Goal: Task Accomplishment & Management: Manage account settings

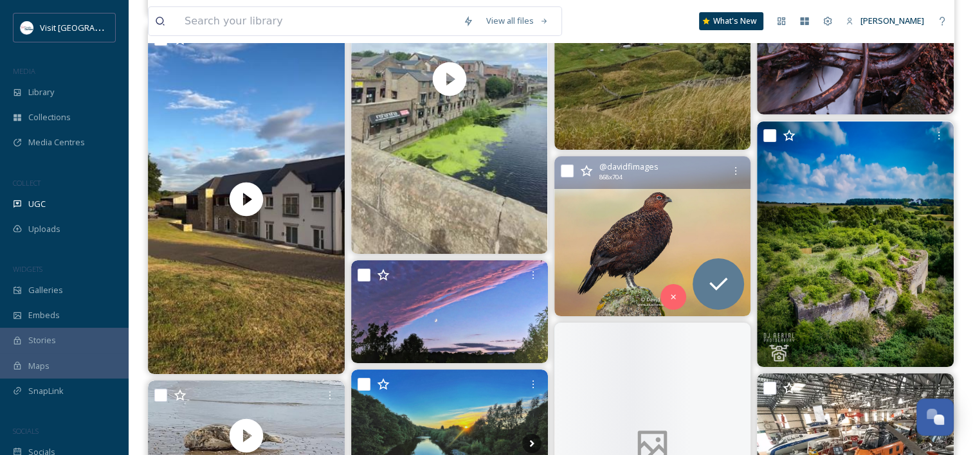
scroll to position [9262, 0]
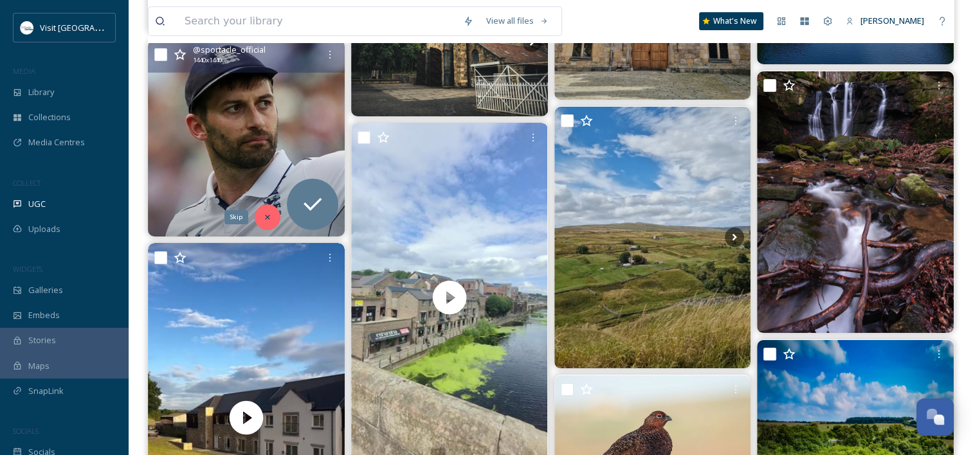
click at [270, 215] on icon at bounding box center [267, 217] width 5 height 5
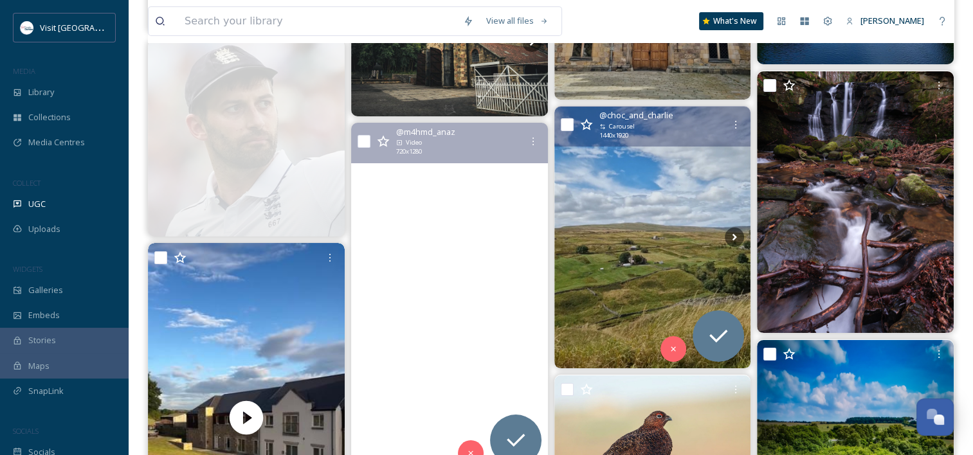
click at [667, 211] on img at bounding box center [653, 238] width 197 height 262
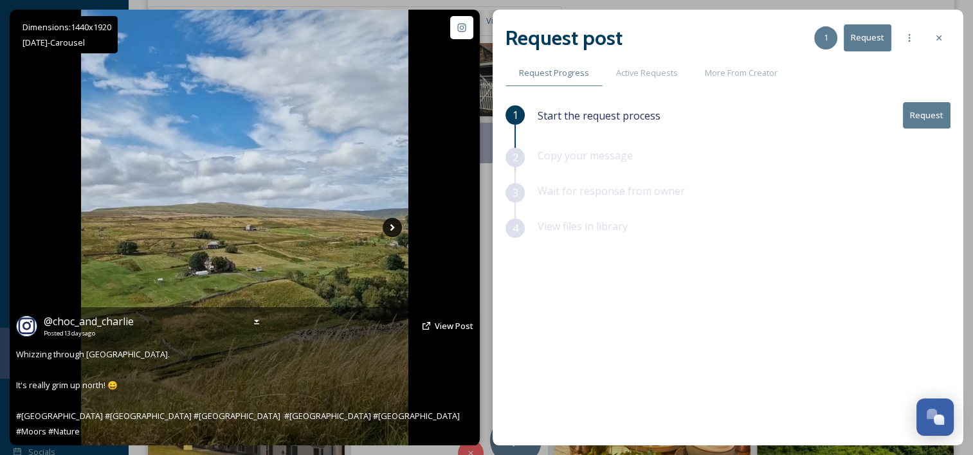
click at [394, 227] on icon at bounding box center [392, 227] width 19 height 19
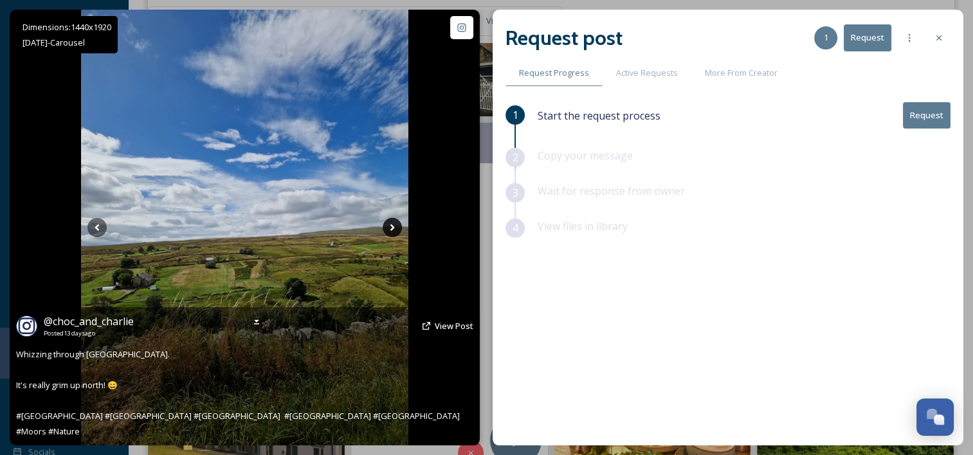
click at [394, 227] on icon at bounding box center [392, 227] width 19 height 19
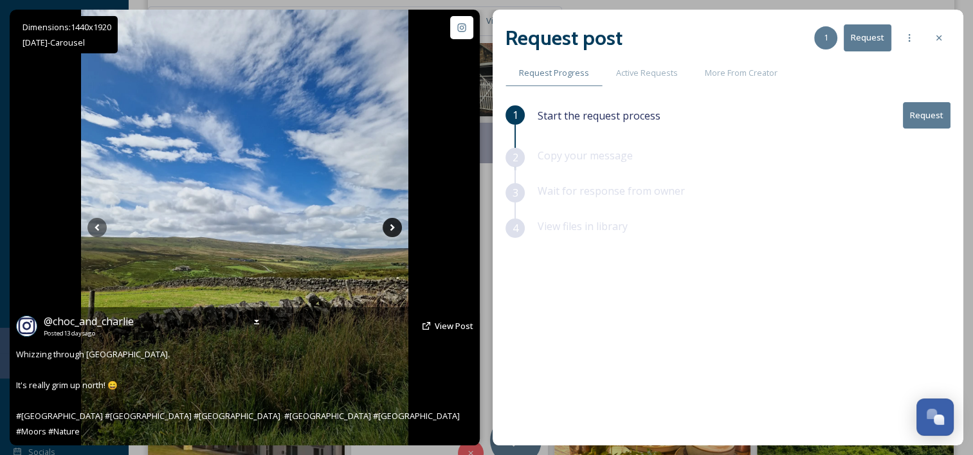
click at [394, 227] on icon at bounding box center [392, 227] width 19 height 19
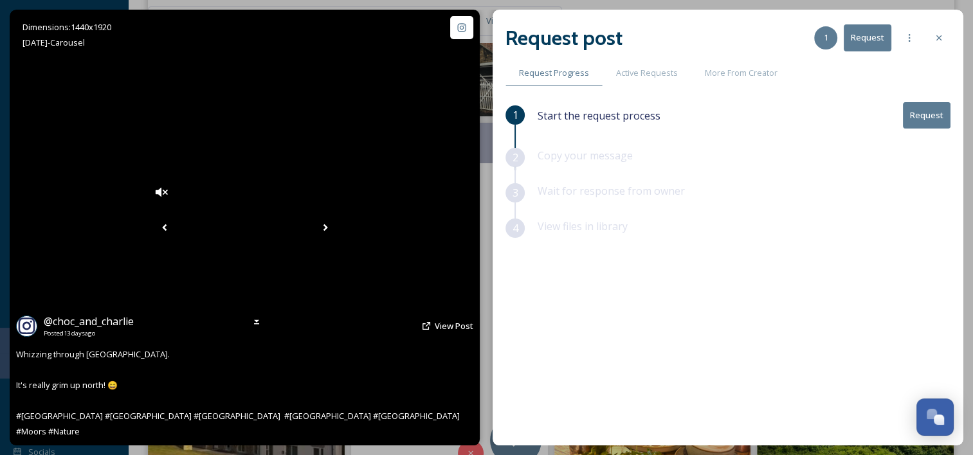
click at [335, 227] on icon at bounding box center [325, 227] width 19 height 19
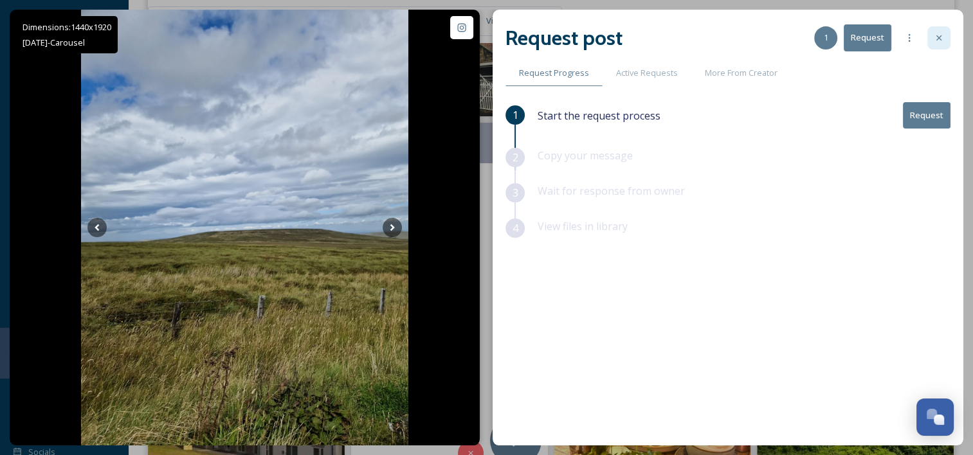
click at [934, 41] on icon at bounding box center [939, 38] width 10 height 10
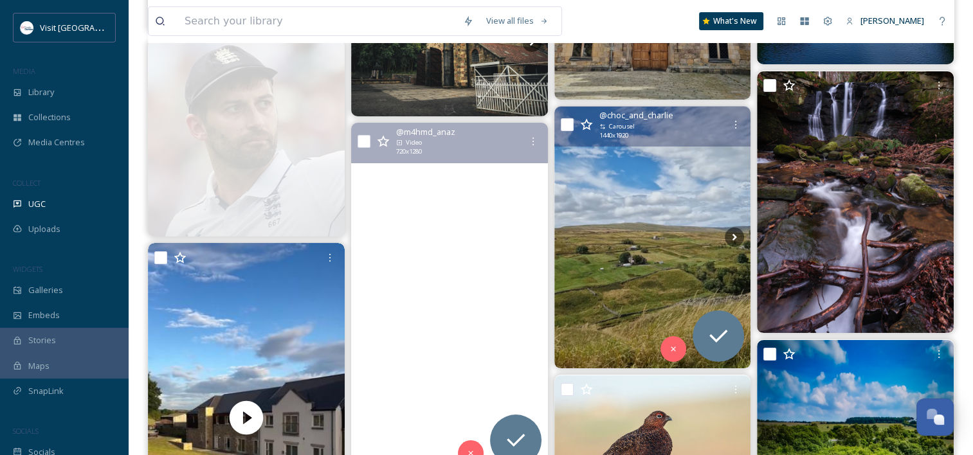
click at [588, 126] on icon at bounding box center [586, 124] width 13 height 13
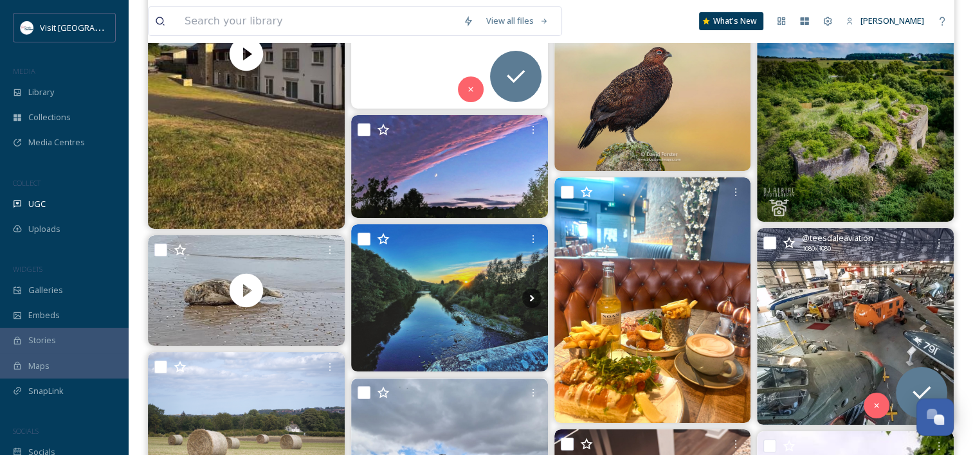
scroll to position [9553, 0]
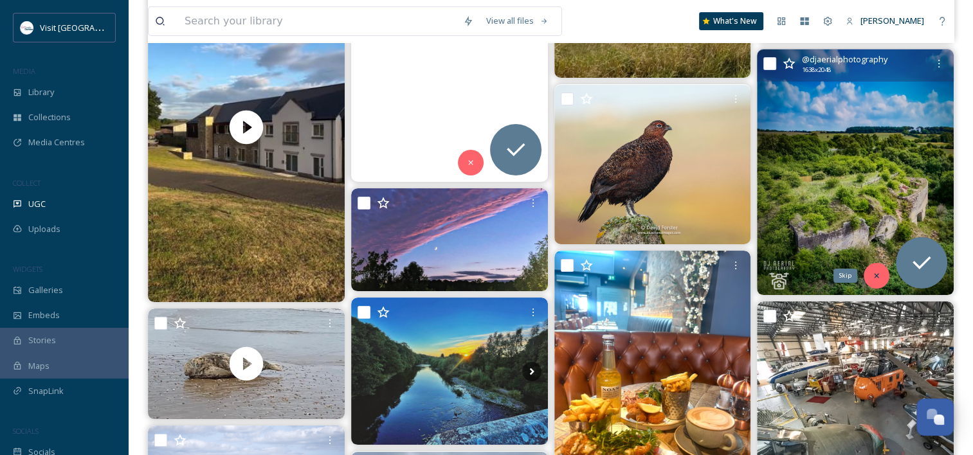
click at [877, 275] on icon at bounding box center [876, 275] width 9 height 9
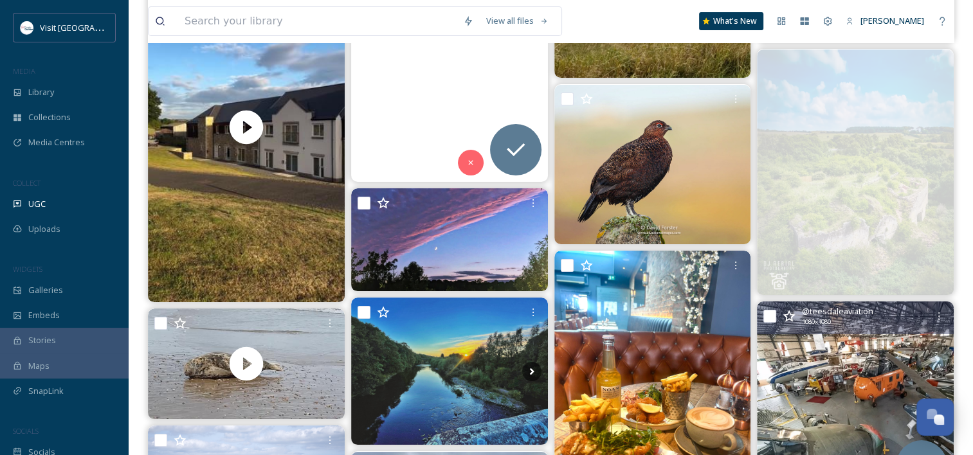
scroll to position [9668, 0]
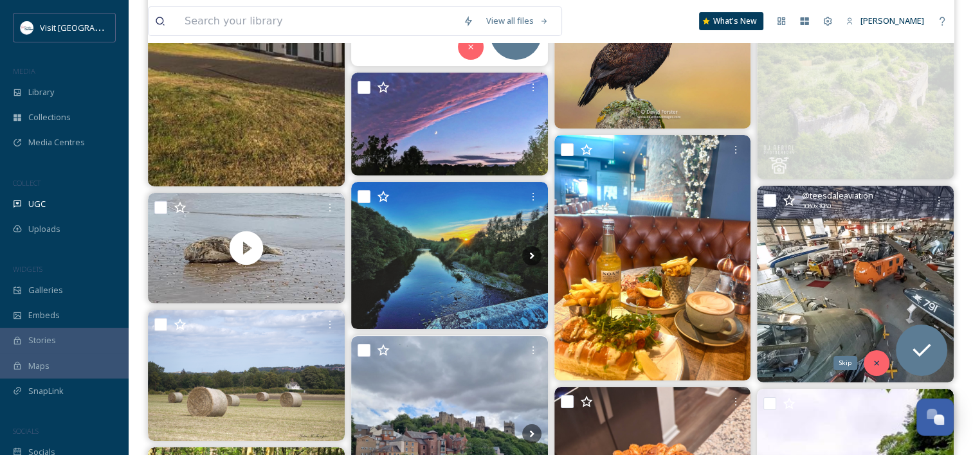
click at [876, 363] on icon at bounding box center [876, 363] width 5 height 5
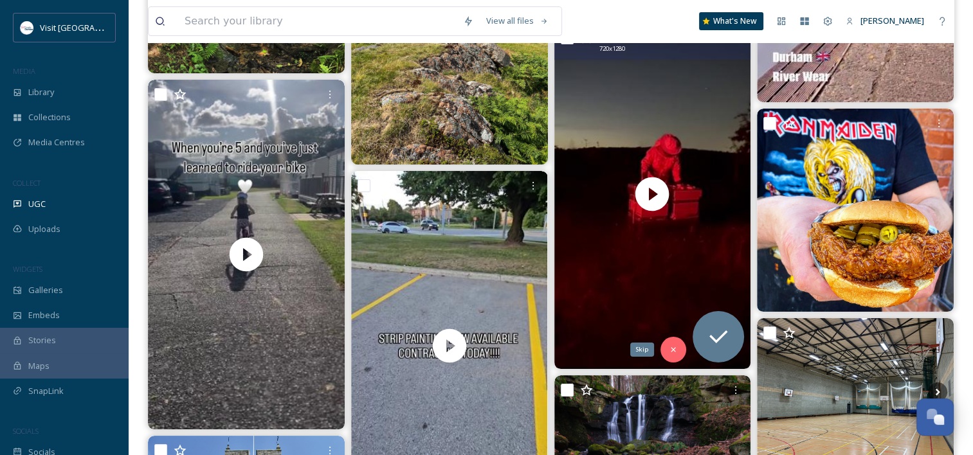
scroll to position [10368, 0]
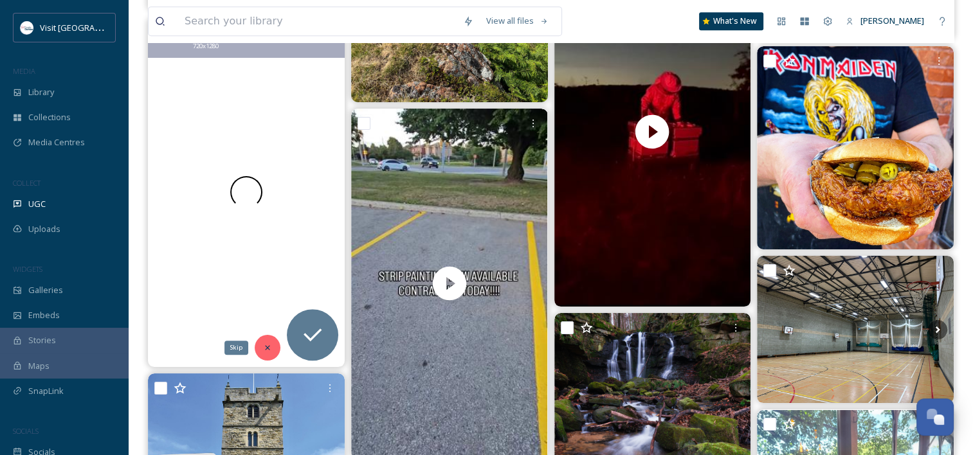
click at [270, 348] on icon at bounding box center [267, 348] width 9 height 9
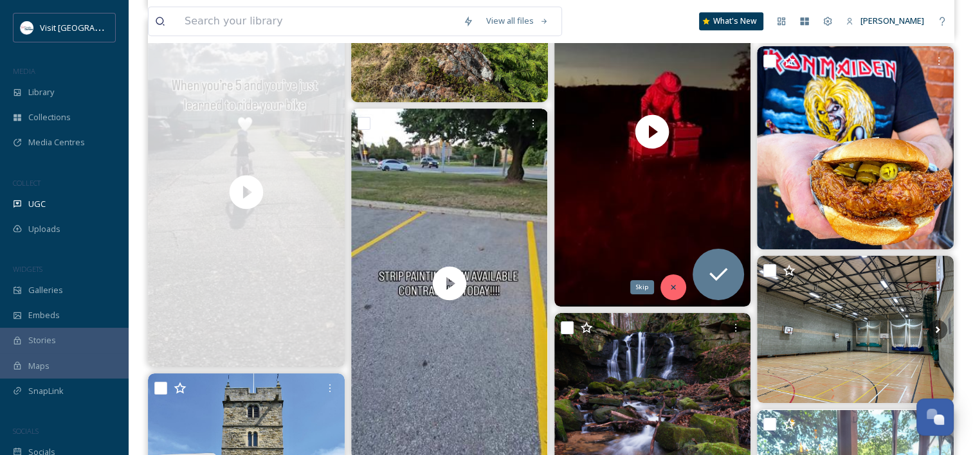
click at [672, 291] on icon at bounding box center [673, 287] width 9 height 9
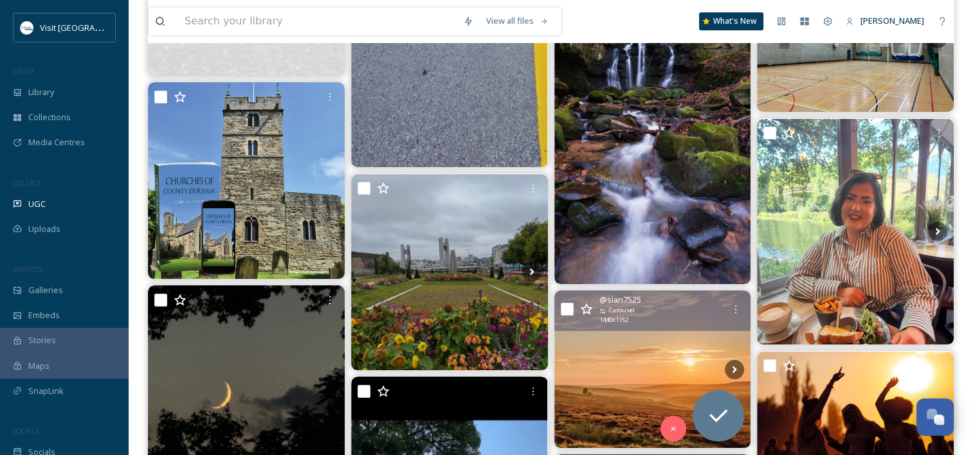
scroll to position [10826, 0]
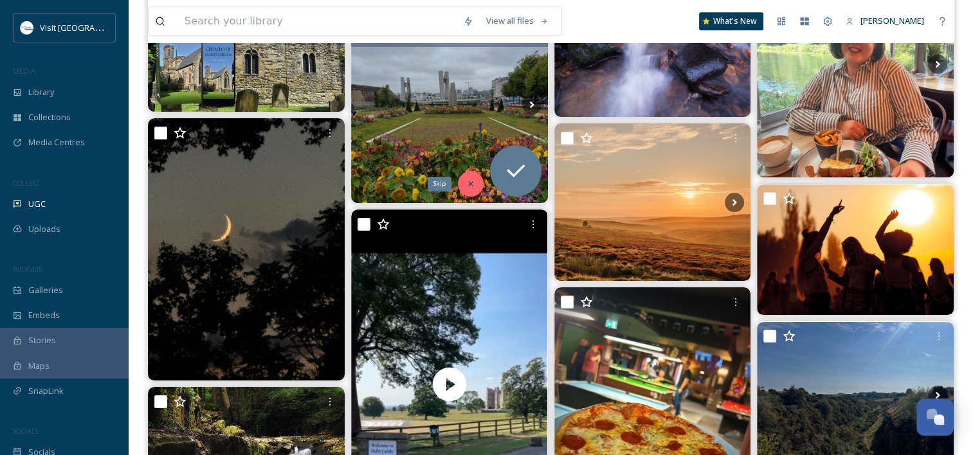
click at [472, 183] on icon at bounding box center [470, 183] width 9 height 9
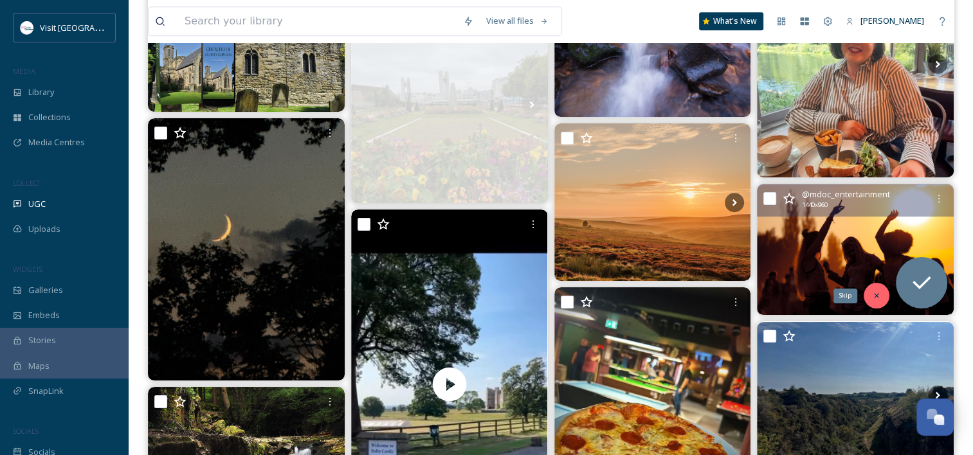
click at [875, 299] on icon at bounding box center [876, 295] width 9 height 9
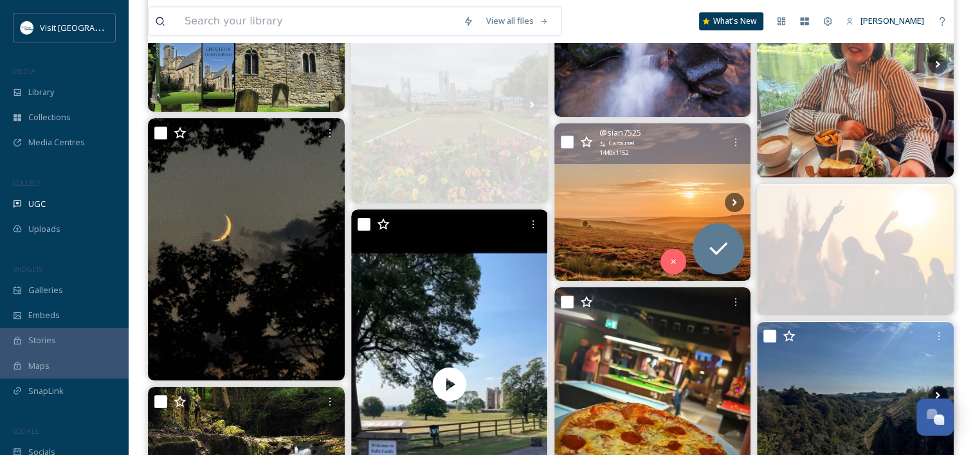
click at [587, 136] on icon at bounding box center [586, 142] width 13 height 13
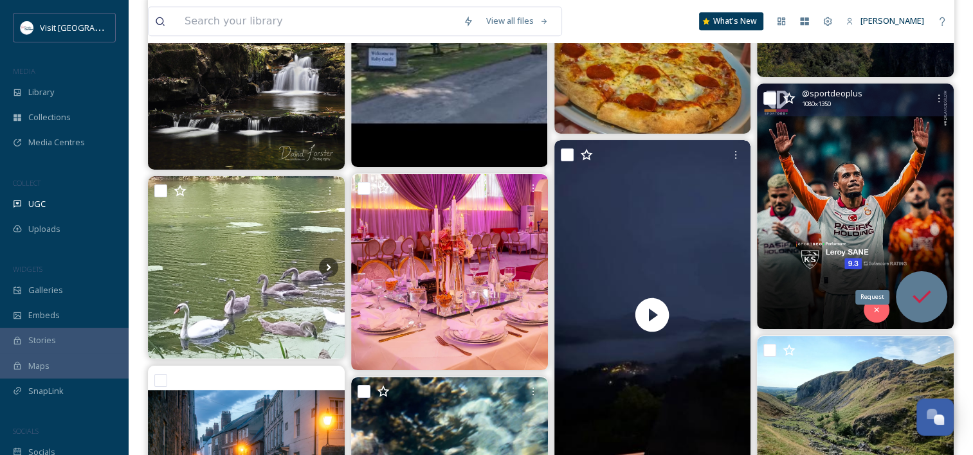
scroll to position [11218, 0]
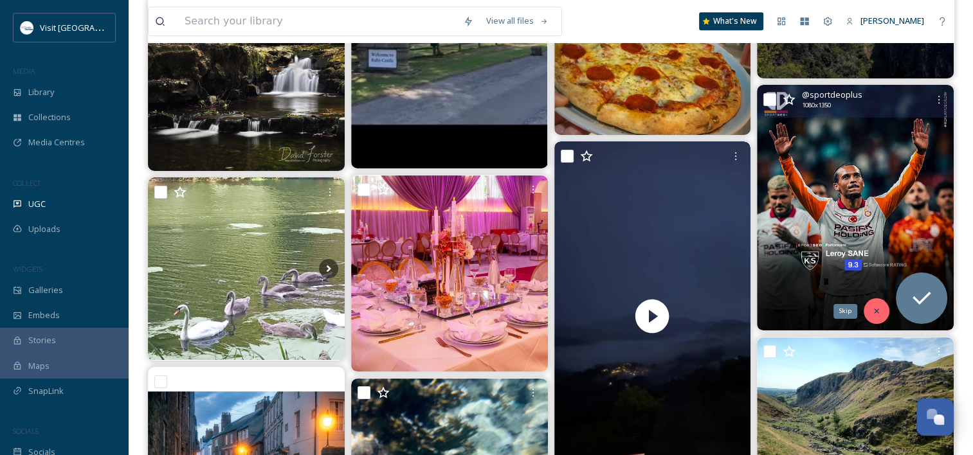
click at [874, 305] on div "Skip" at bounding box center [877, 312] width 26 height 26
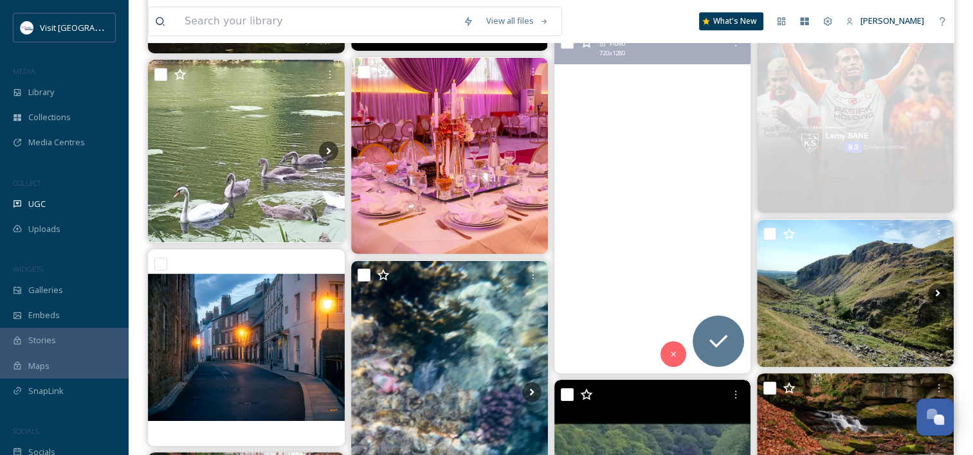
scroll to position [11349, 0]
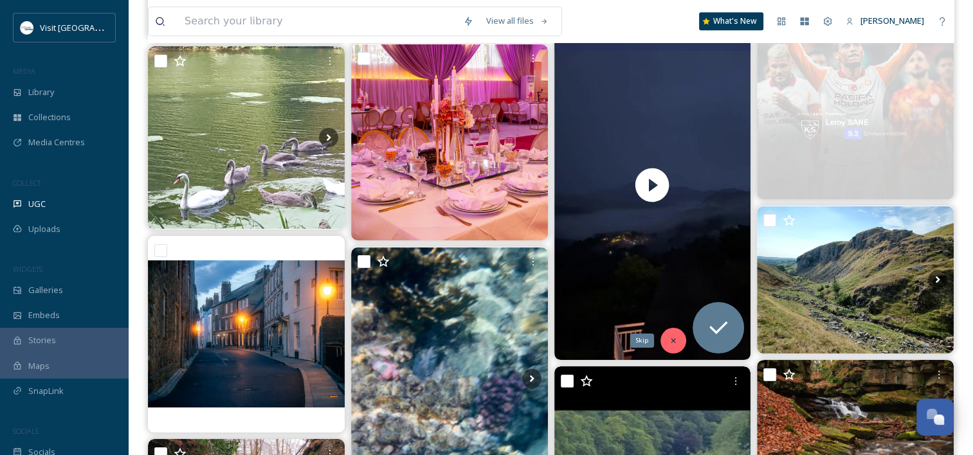
click at [669, 342] on icon at bounding box center [673, 340] width 9 height 9
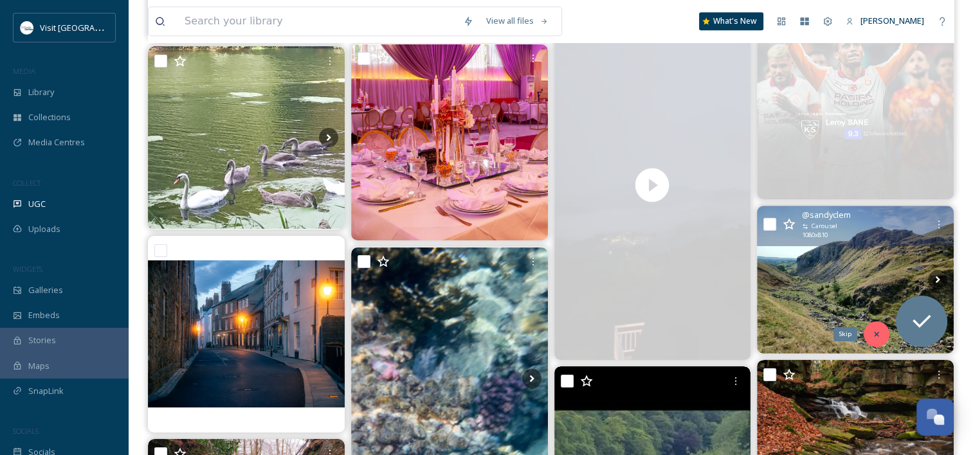
click at [877, 338] on icon at bounding box center [876, 334] width 9 height 9
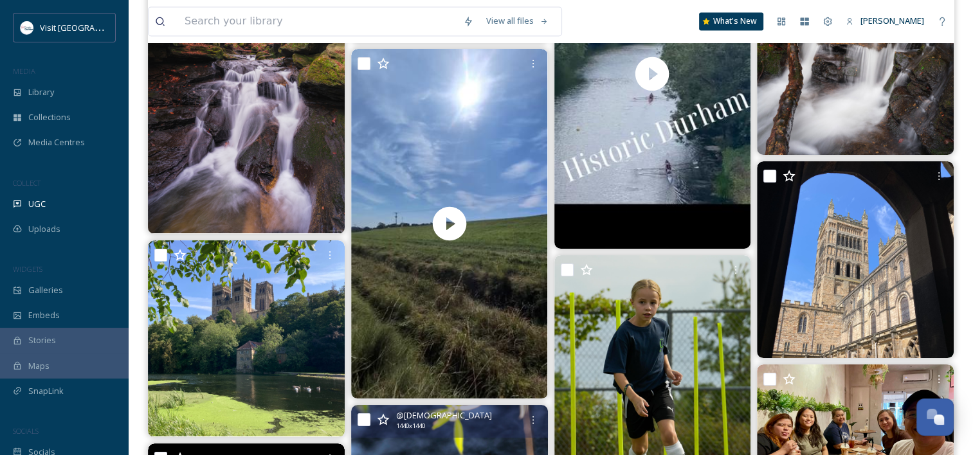
scroll to position [11945, 0]
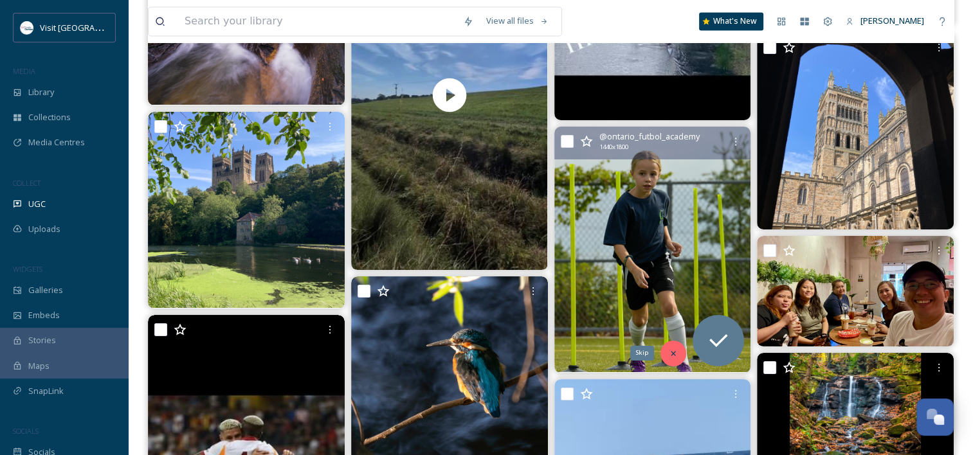
click at [674, 354] on icon at bounding box center [673, 353] width 9 height 9
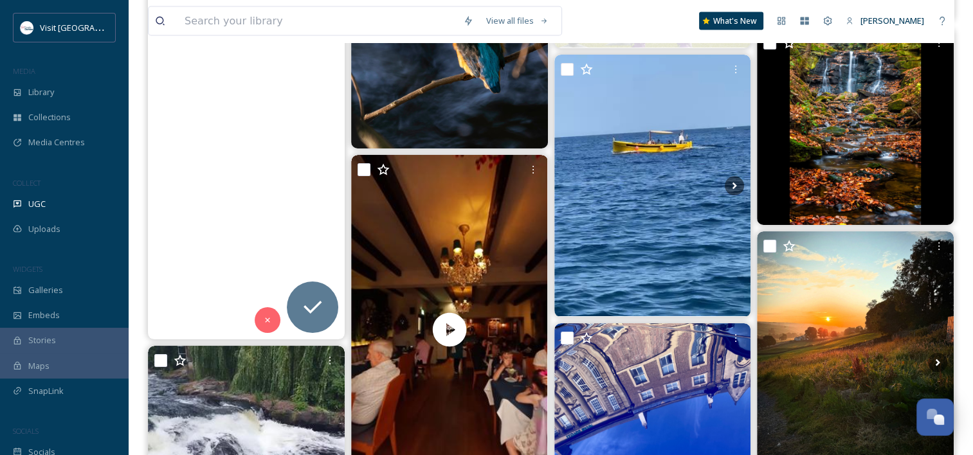
scroll to position [12274, 0]
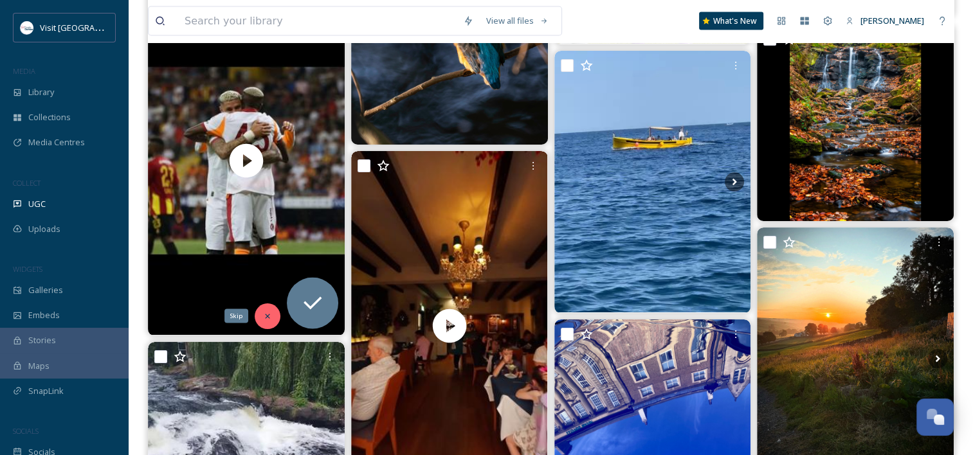
click at [265, 315] on icon at bounding box center [267, 316] width 9 height 9
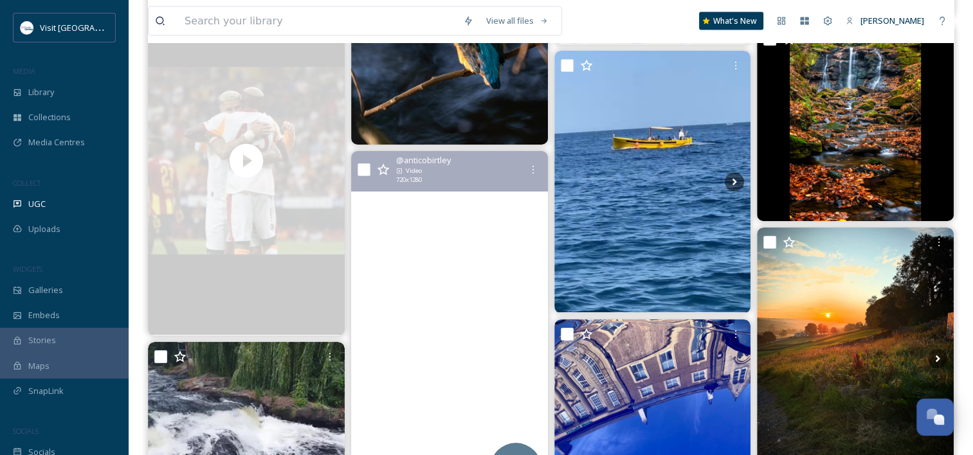
scroll to position [12372, 0]
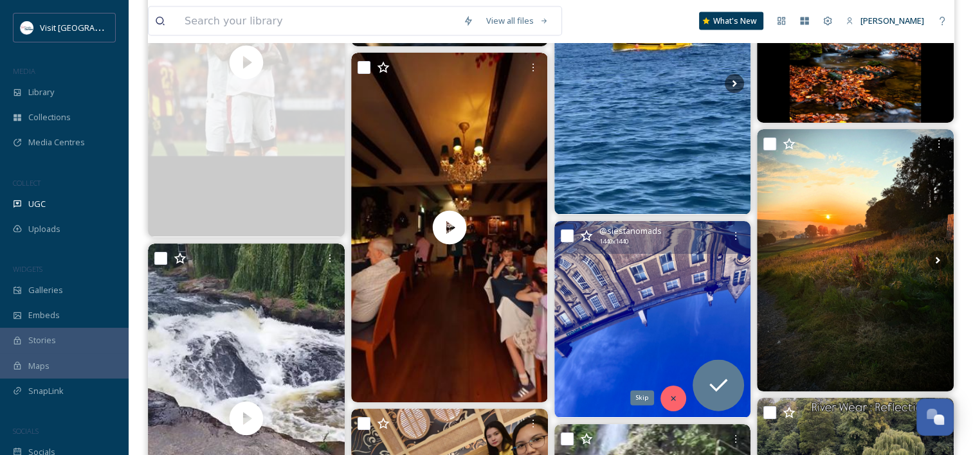
click at [668, 396] on div "Skip" at bounding box center [674, 399] width 26 height 26
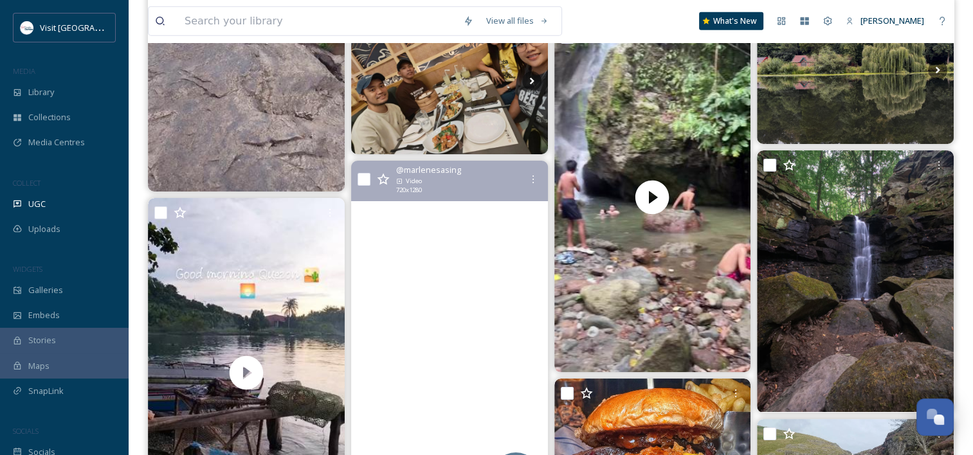
scroll to position [12802, 0]
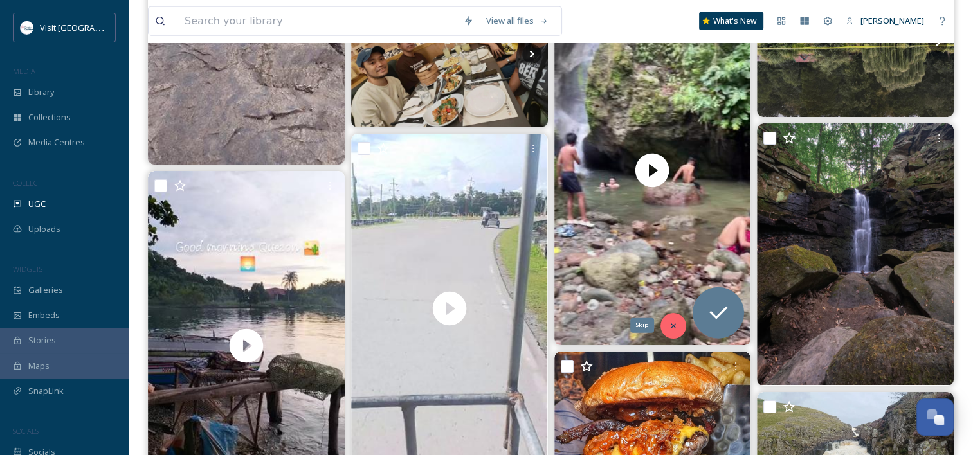
click at [681, 329] on div "Skip" at bounding box center [674, 326] width 26 height 26
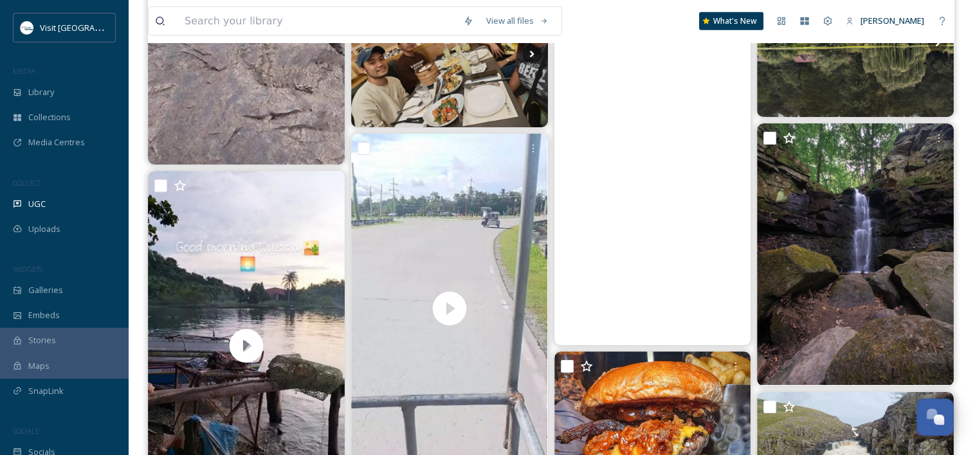
scroll to position [12926, 0]
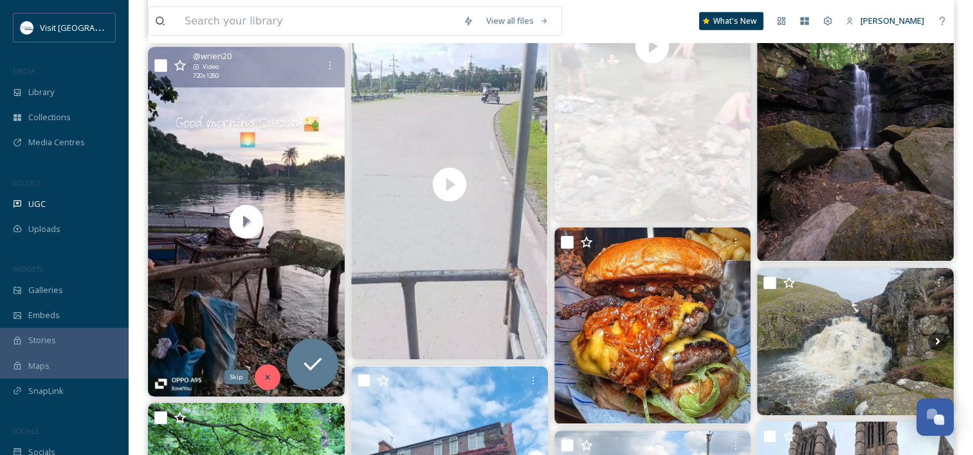
click at [264, 369] on div "Skip" at bounding box center [268, 378] width 26 height 26
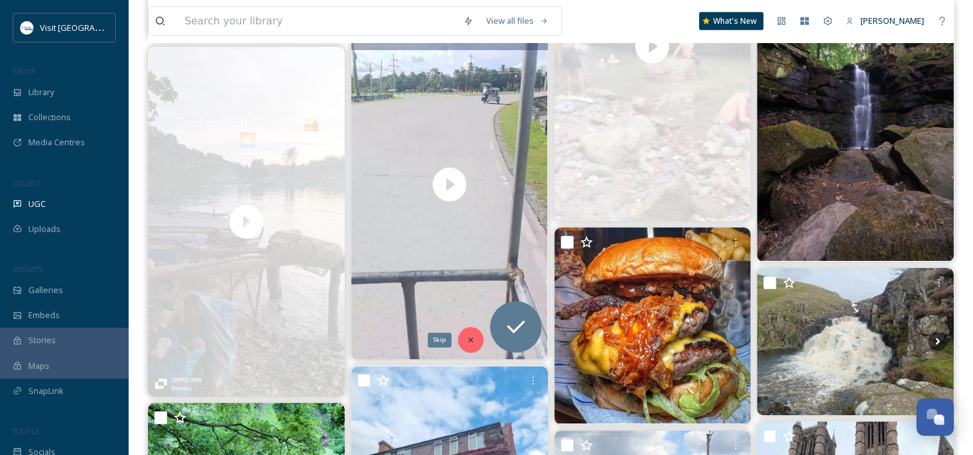
click at [471, 338] on icon at bounding box center [470, 340] width 9 height 9
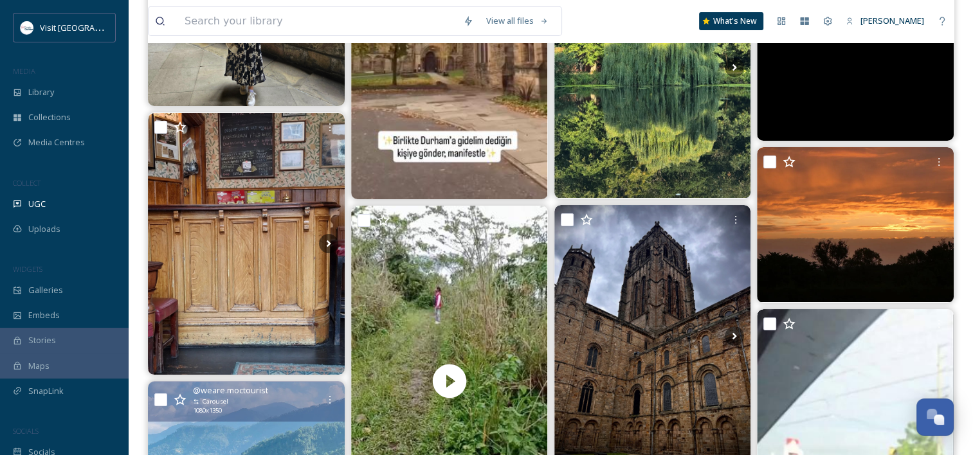
scroll to position [13944, 0]
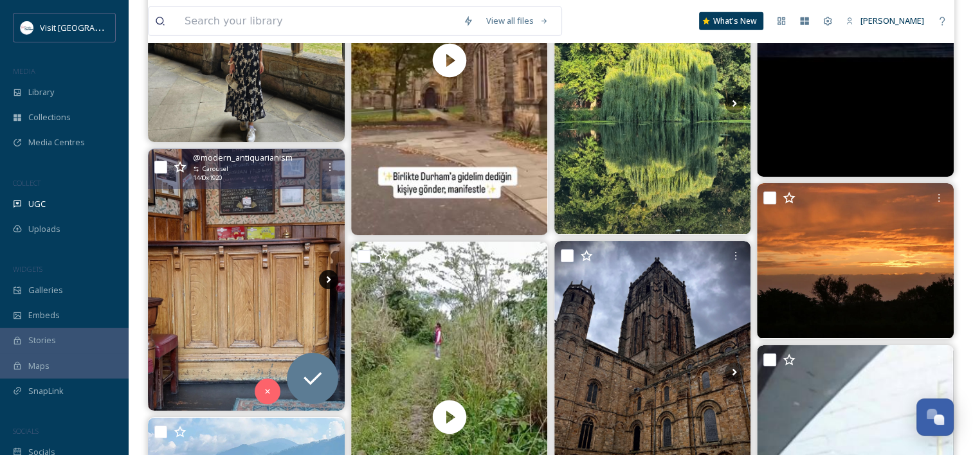
click at [327, 281] on icon at bounding box center [328, 279] width 19 height 19
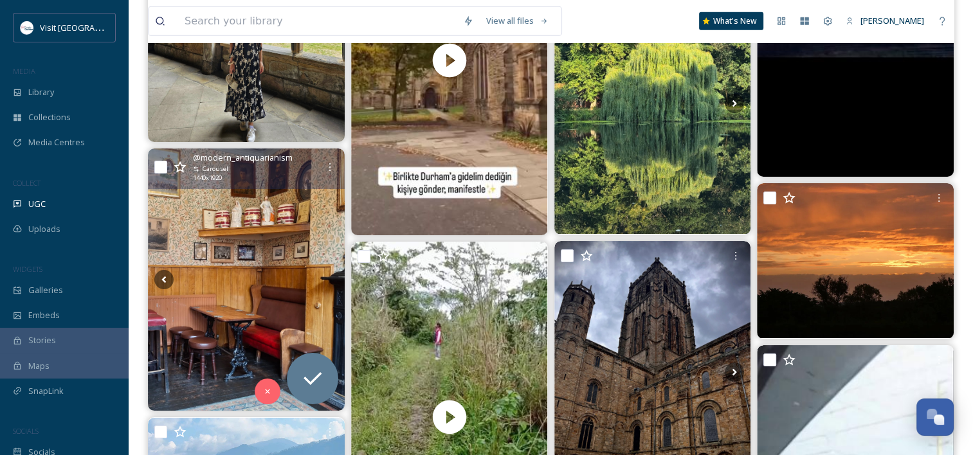
click at [327, 281] on icon at bounding box center [328, 279] width 19 height 19
click at [179, 163] on icon at bounding box center [180, 167] width 12 height 12
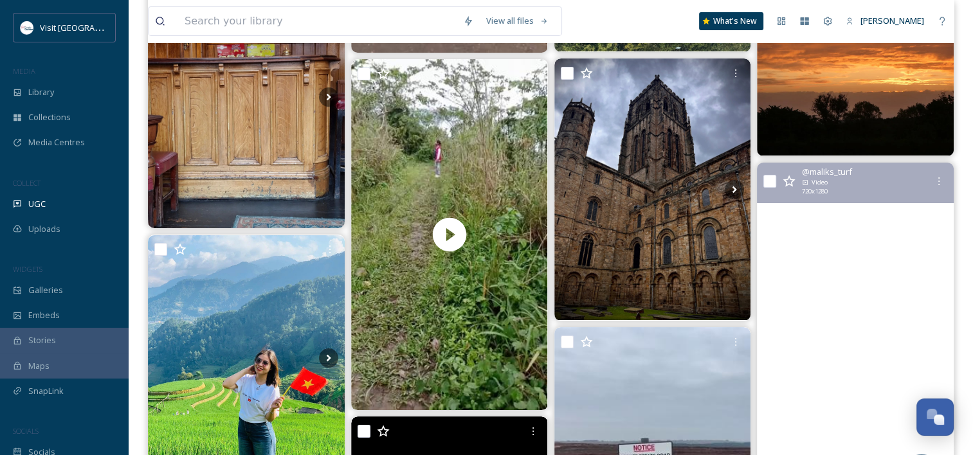
scroll to position [14315, 0]
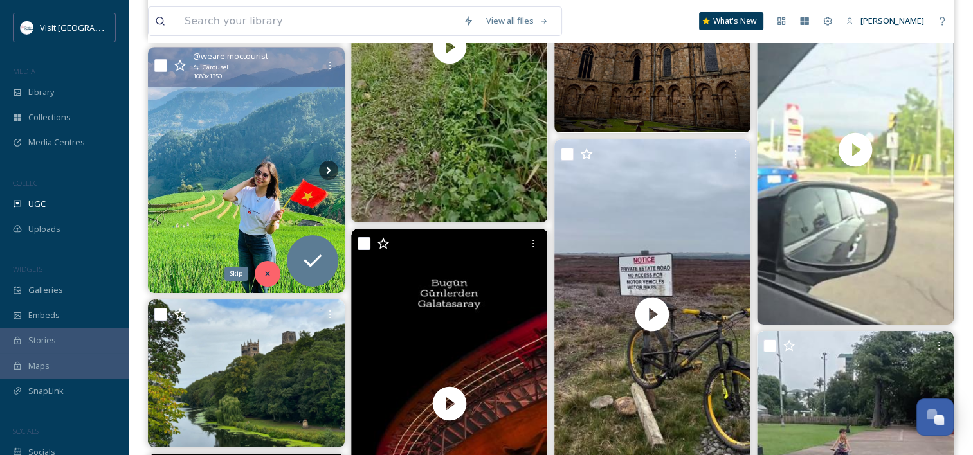
click at [273, 273] on div "Skip" at bounding box center [268, 274] width 26 height 26
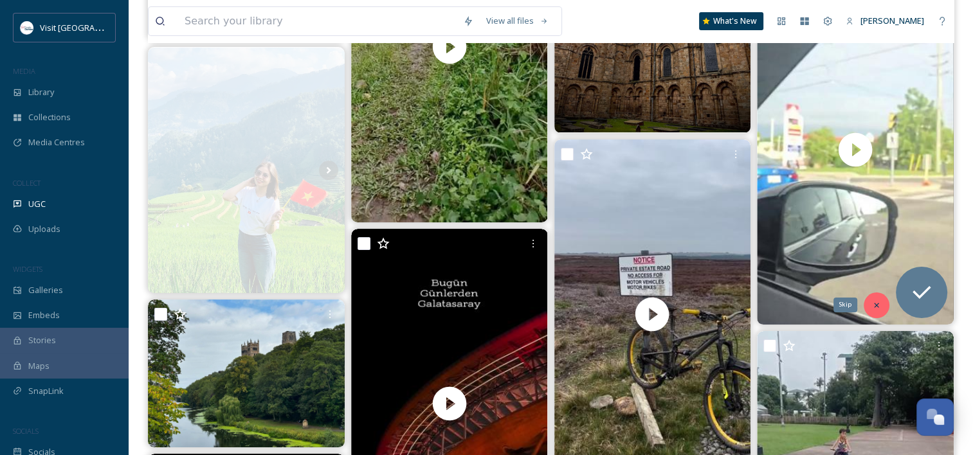
click at [879, 306] on icon at bounding box center [876, 305] width 9 height 9
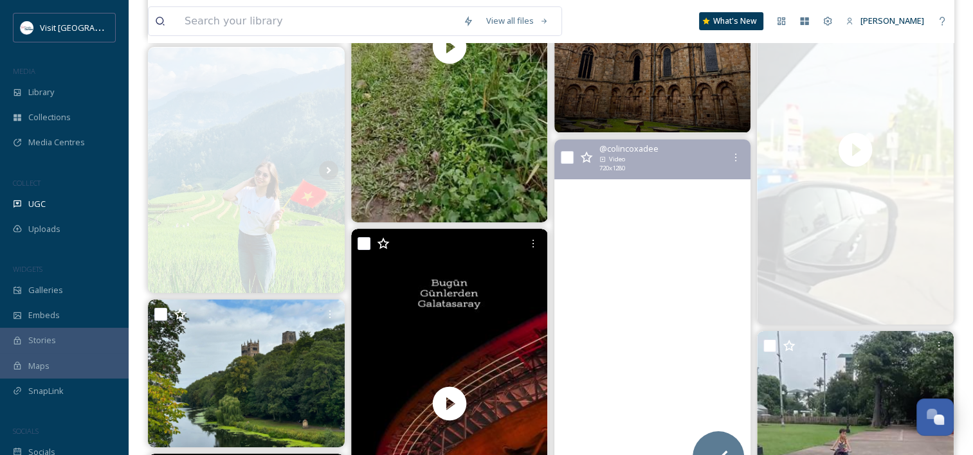
scroll to position [14503, 0]
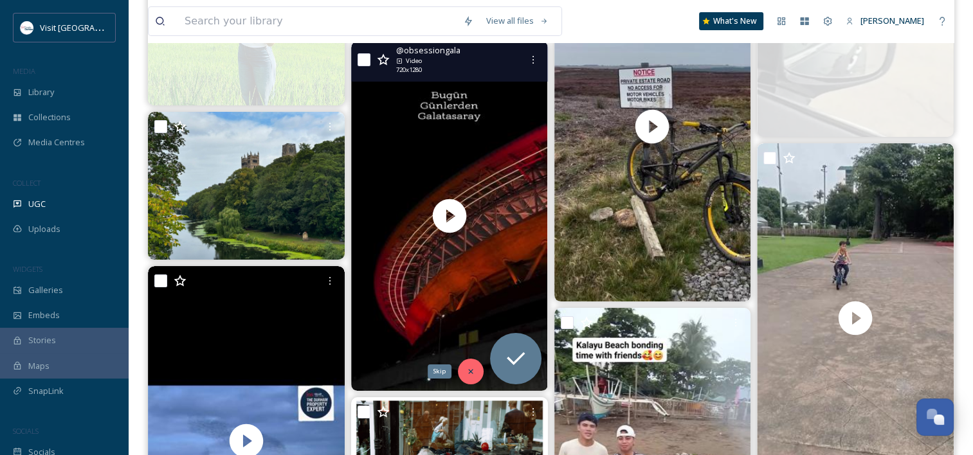
click at [468, 378] on div "Skip" at bounding box center [471, 372] width 26 height 26
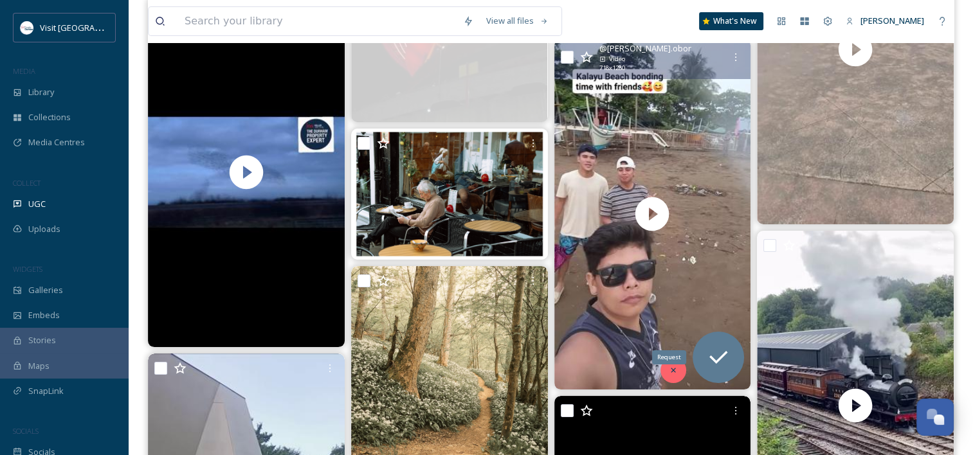
scroll to position [14790, 0]
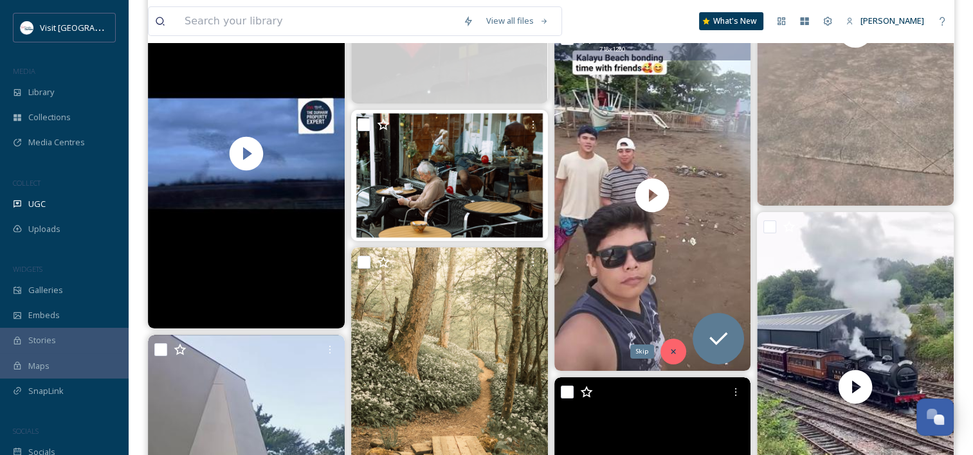
click at [672, 349] on icon at bounding box center [673, 351] width 9 height 9
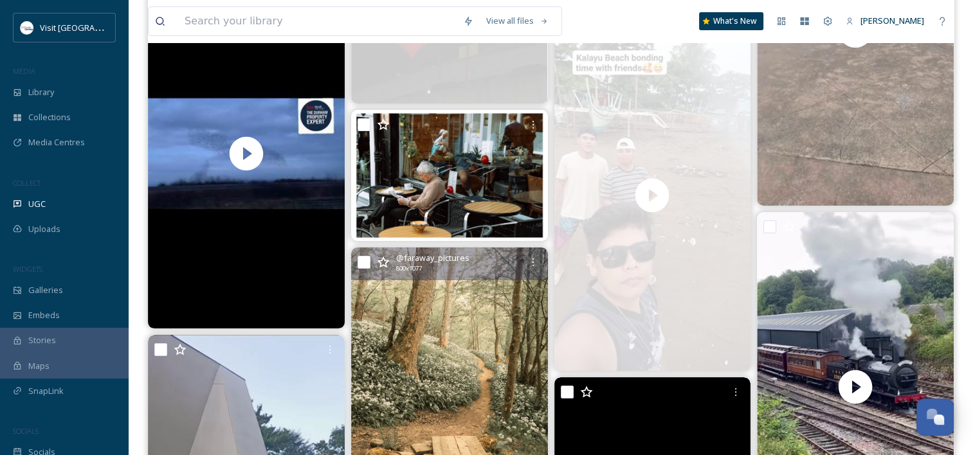
scroll to position [14834, 0]
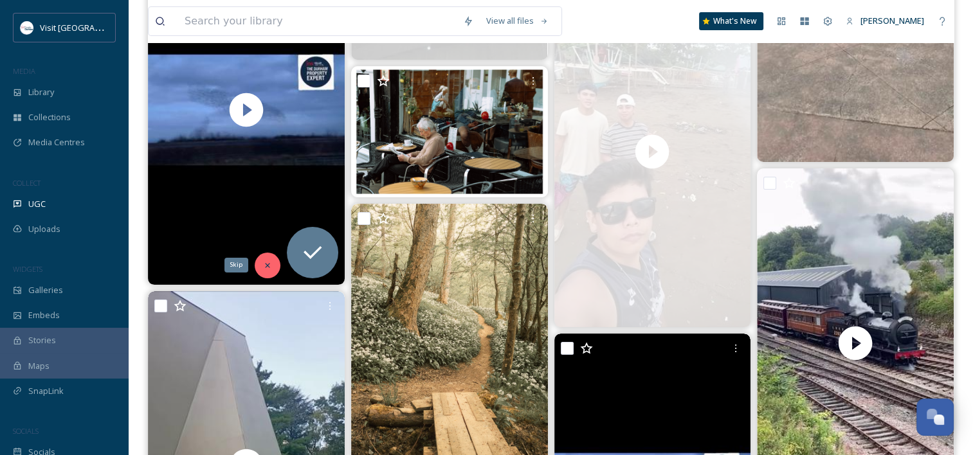
click at [266, 267] on icon at bounding box center [267, 265] width 9 height 9
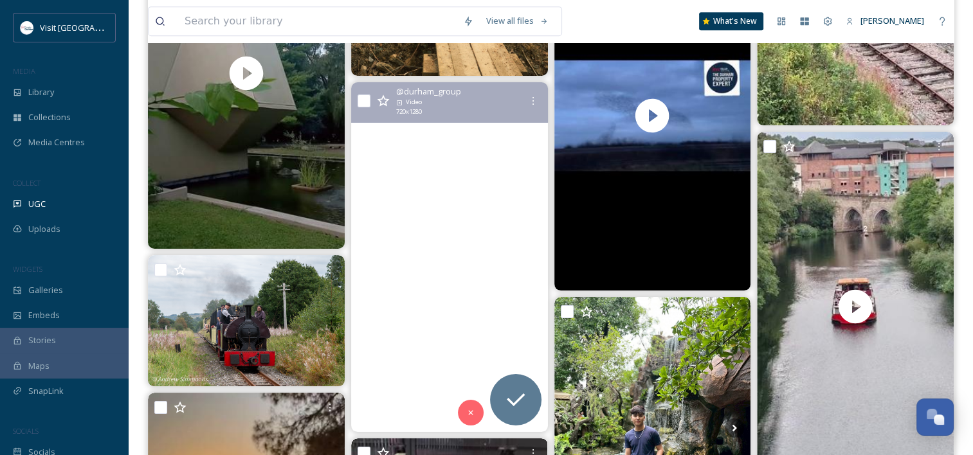
scroll to position [15231, 0]
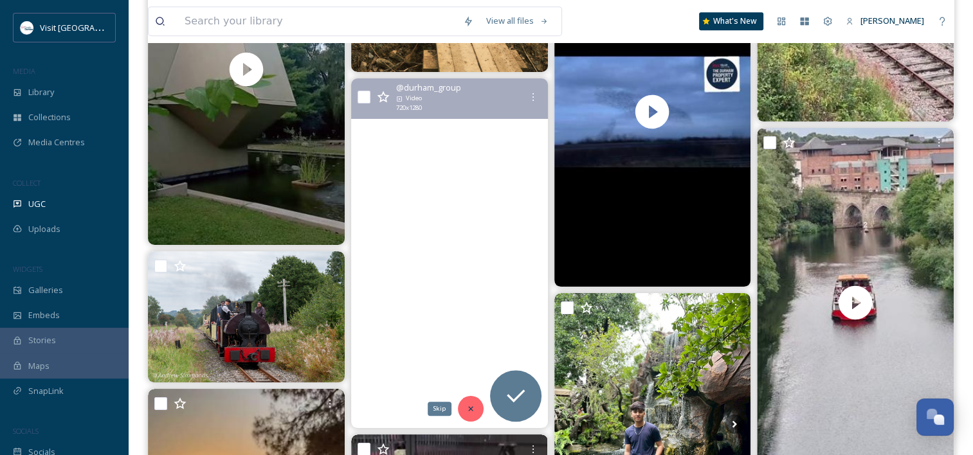
click at [470, 409] on icon at bounding box center [470, 409] width 5 height 5
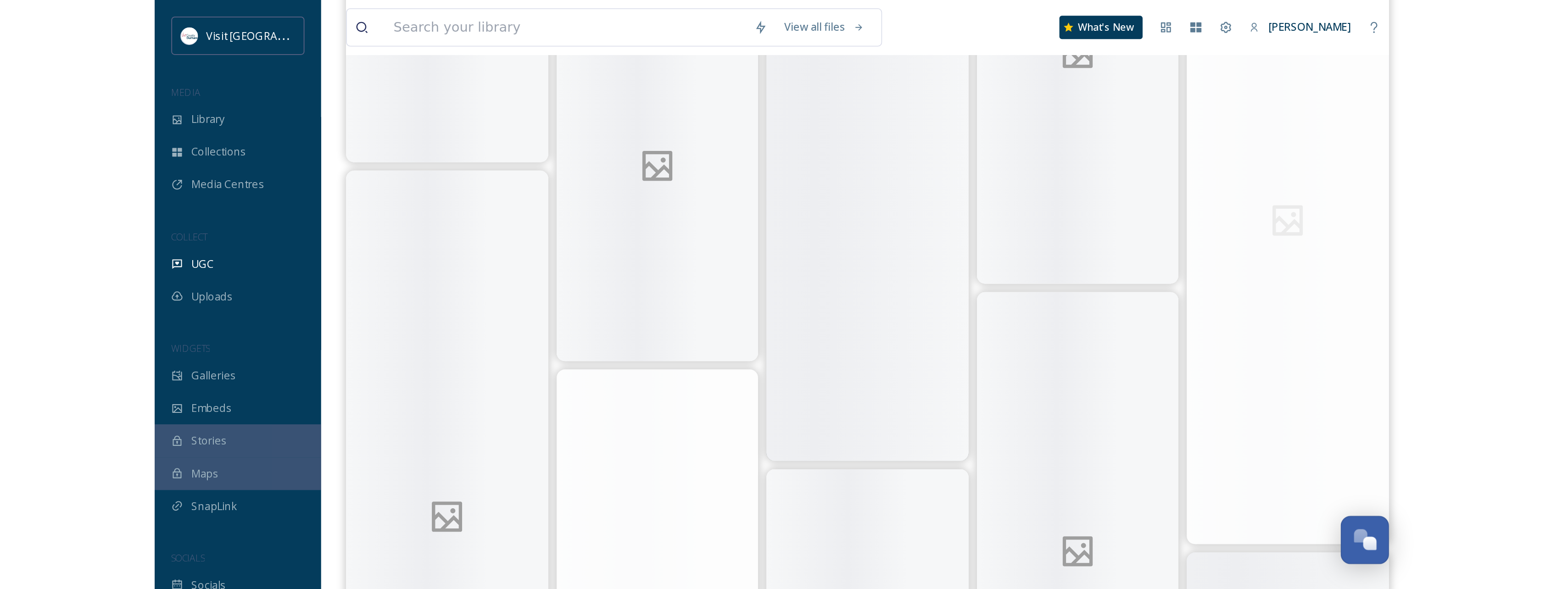
scroll to position [18239, 0]
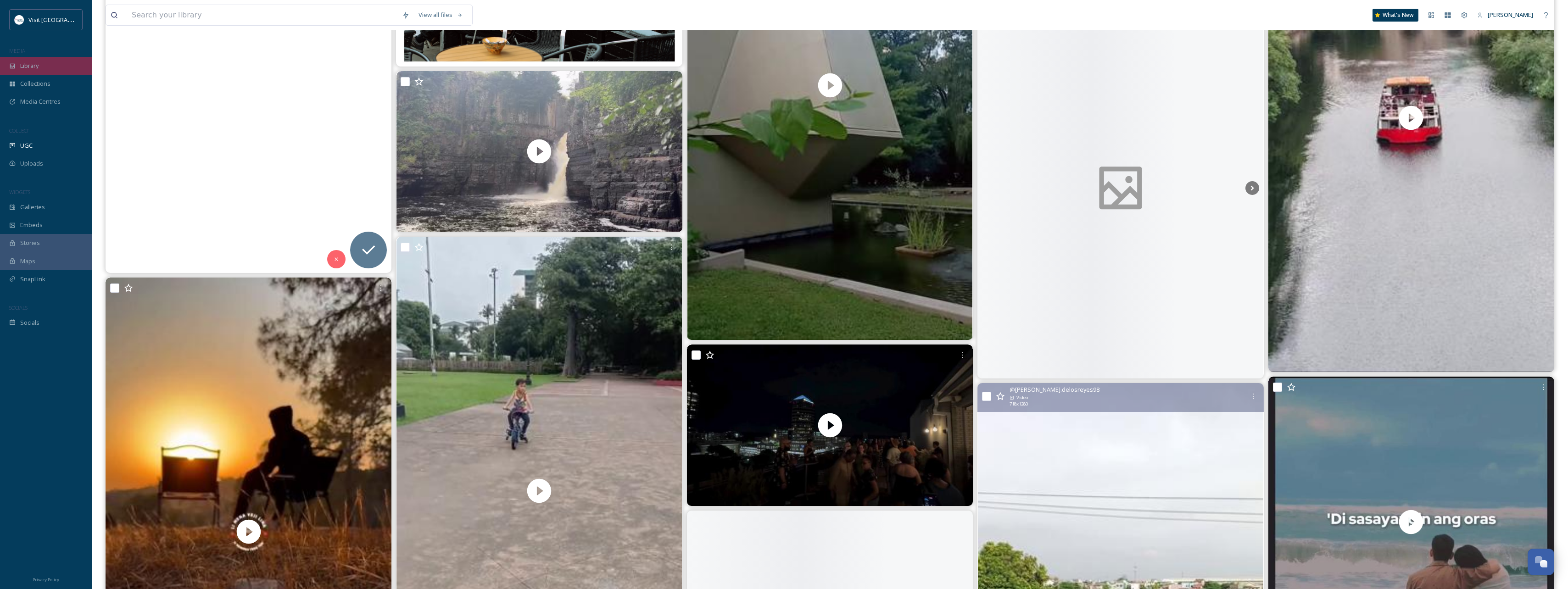
click at [32, 62] on span "Library" at bounding box center [29, 66] width 19 height 9
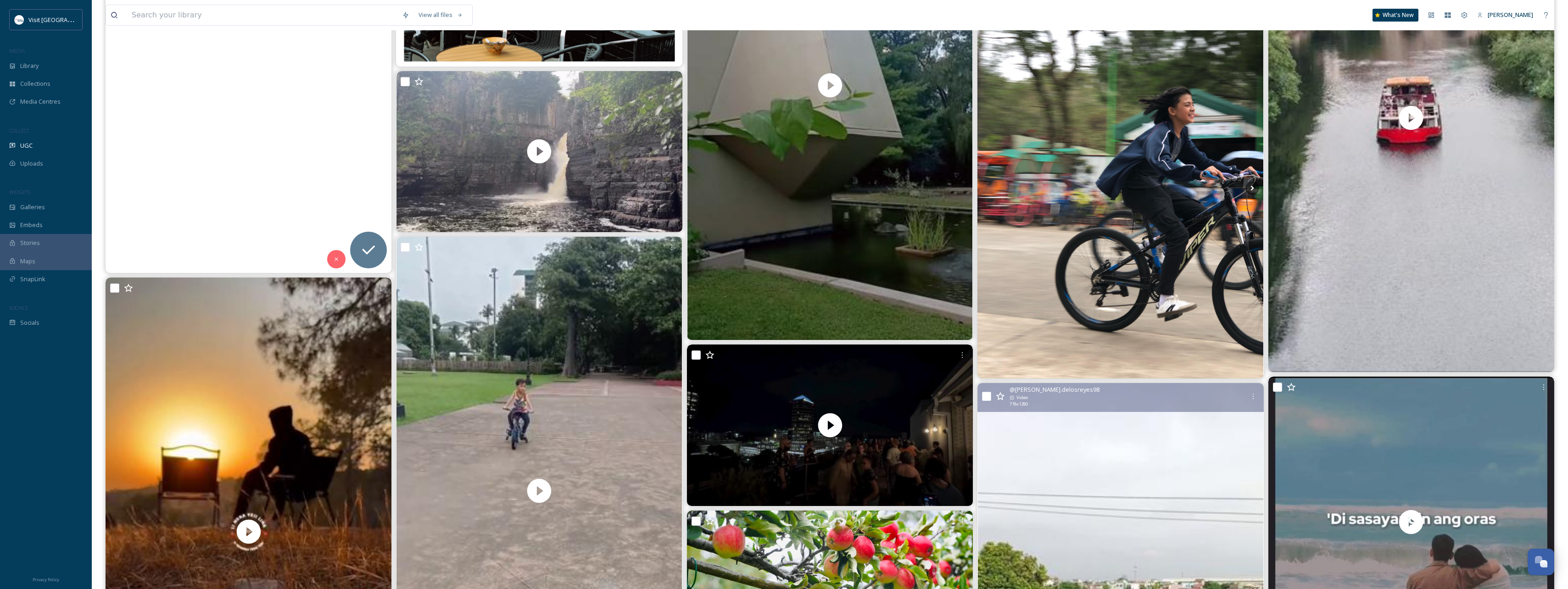
click at [36, 63] on span "Library" at bounding box center [29, 66] width 19 height 9
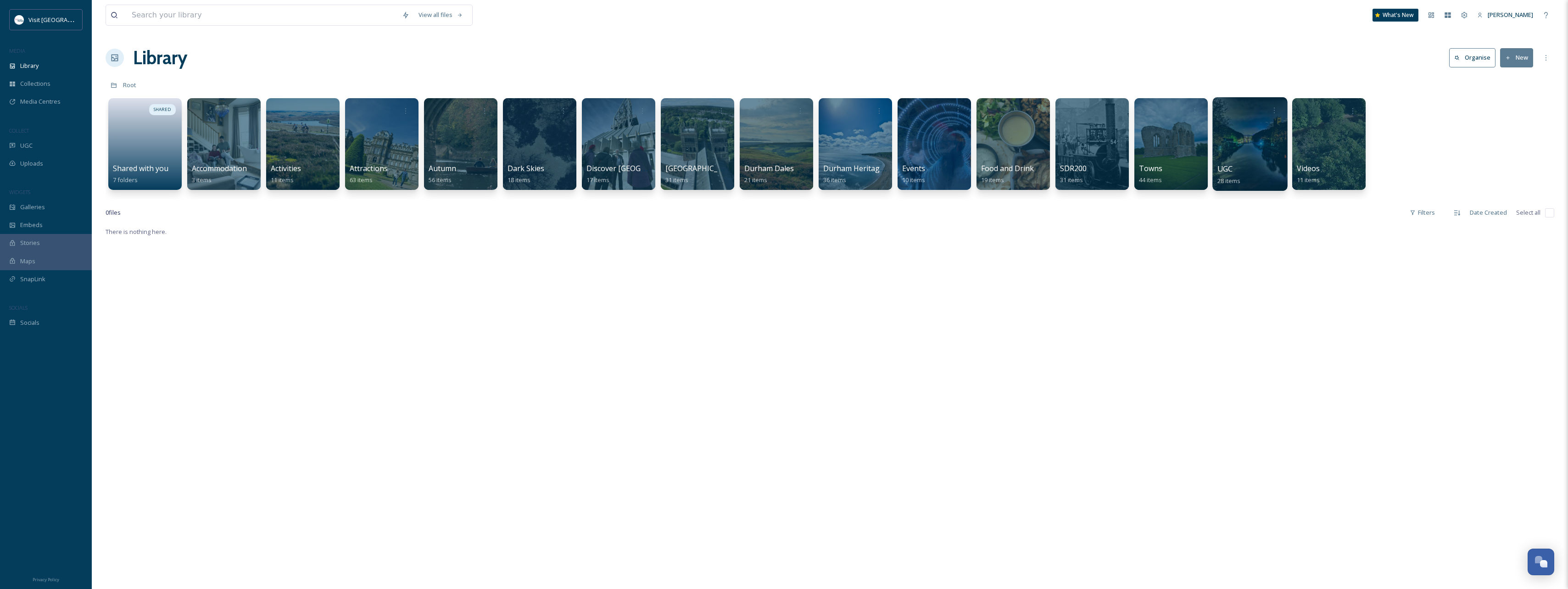
click at [694, 148] on div at bounding box center [1250, 143] width 75 height 93
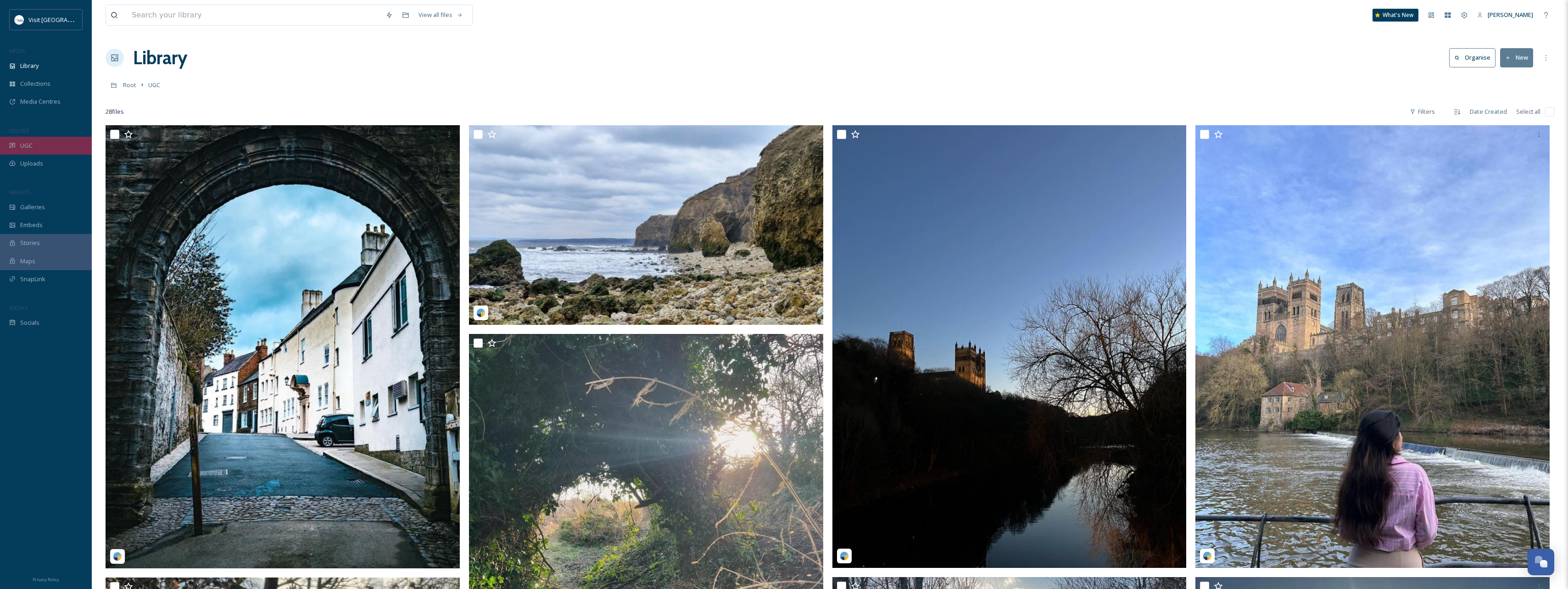
click at [30, 143] on span "UGC" at bounding box center [26, 145] width 12 height 9
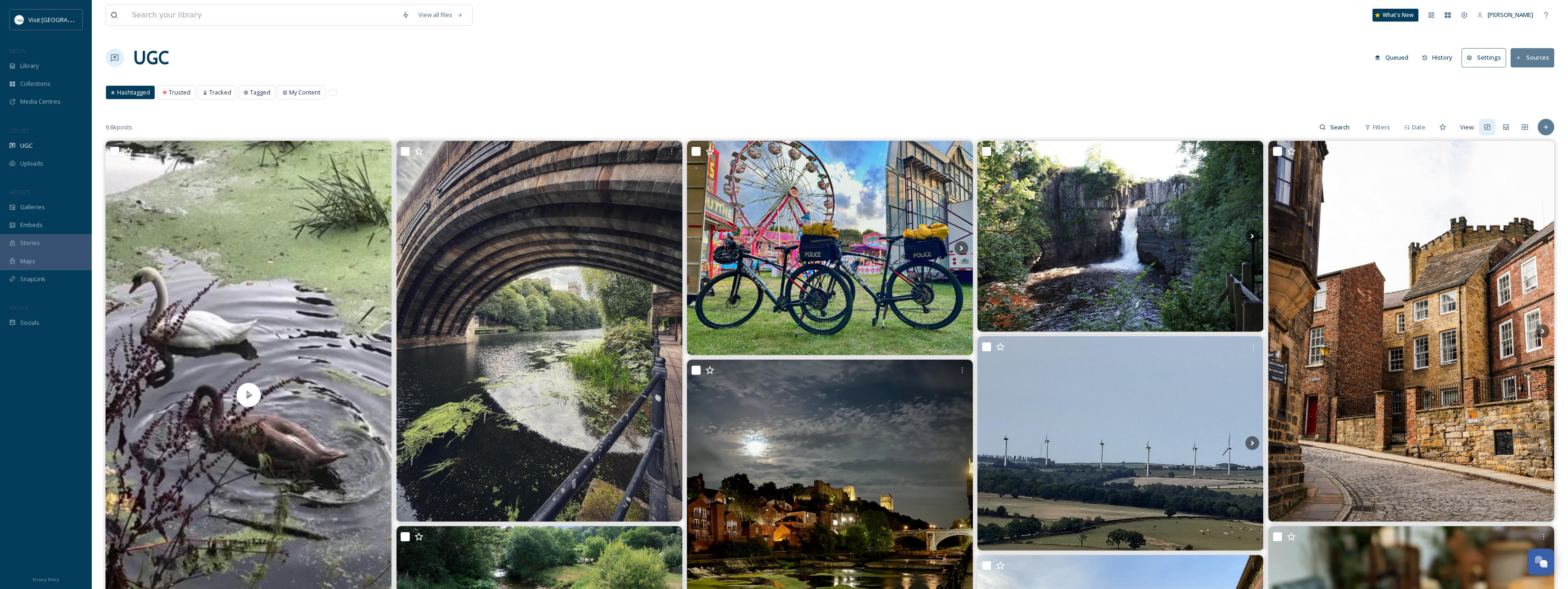
click at [694, 58] on button "History" at bounding box center [1437, 57] width 40 height 18
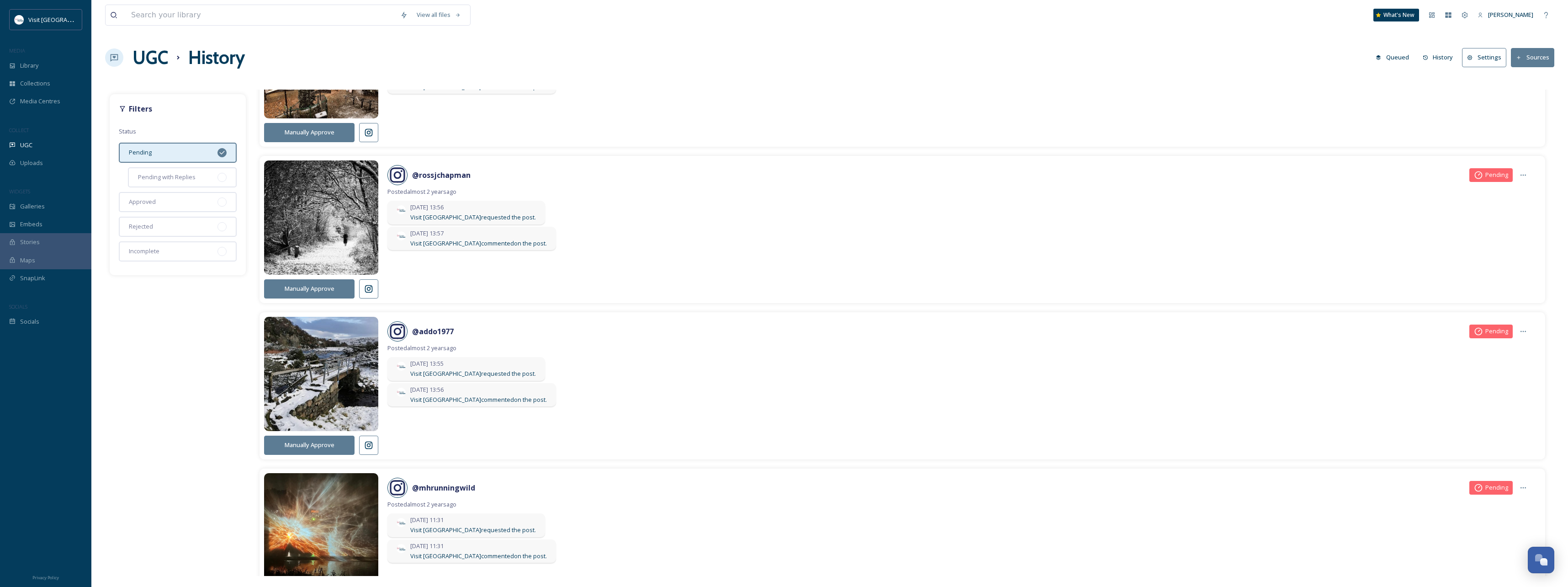
scroll to position [2842, 0]
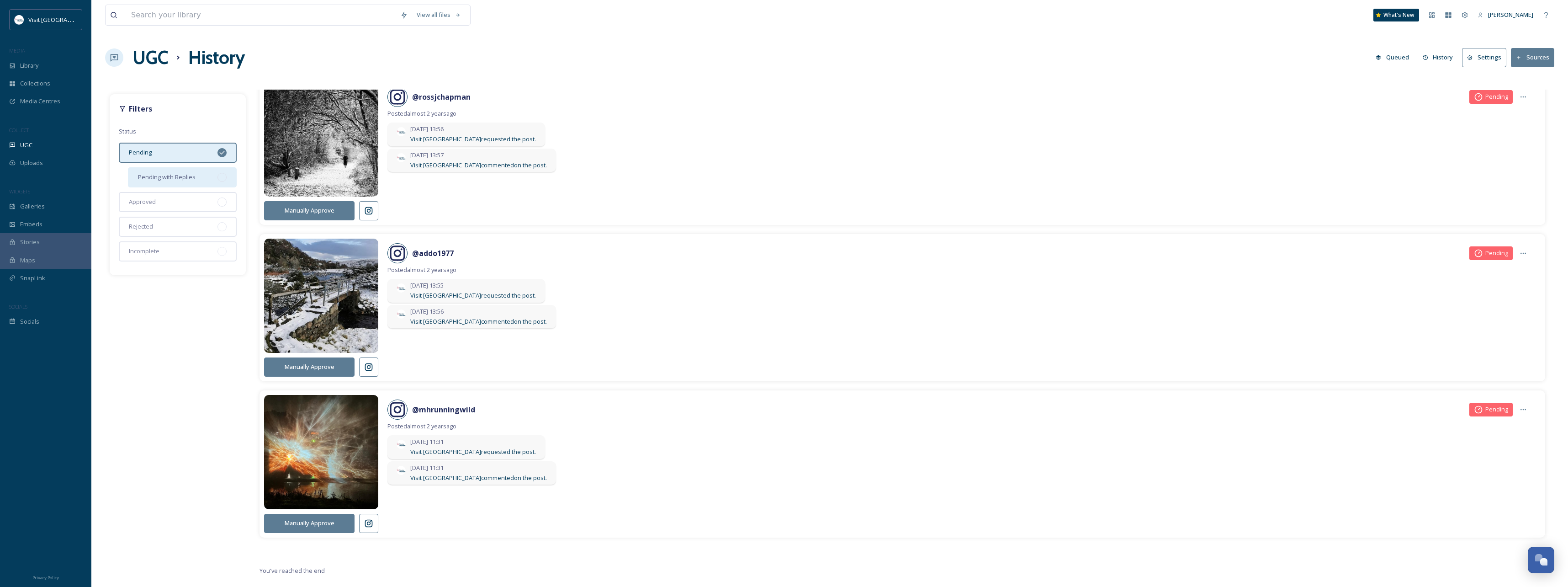
click at [186, 173] on span "Pending with Replies" at bounding box center [166, 177] width 58 height 9
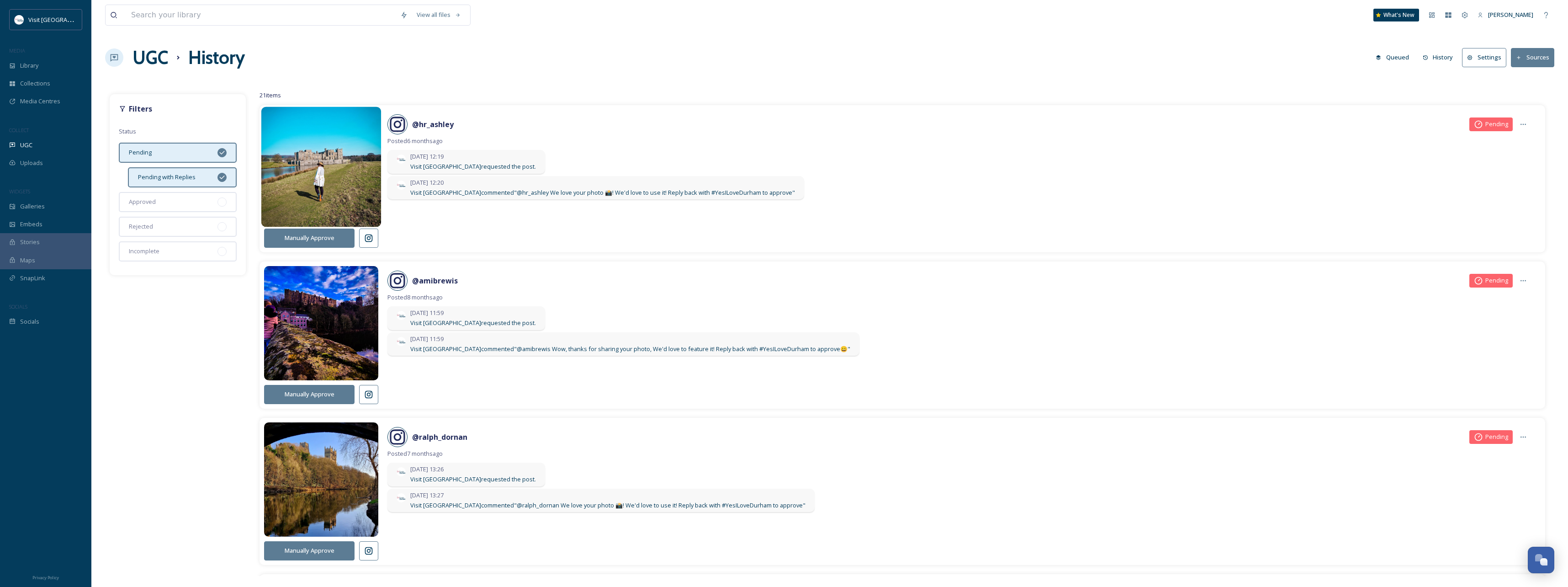
click at [354, 168] on img at bounding box center [321, 167] width 120 height 144
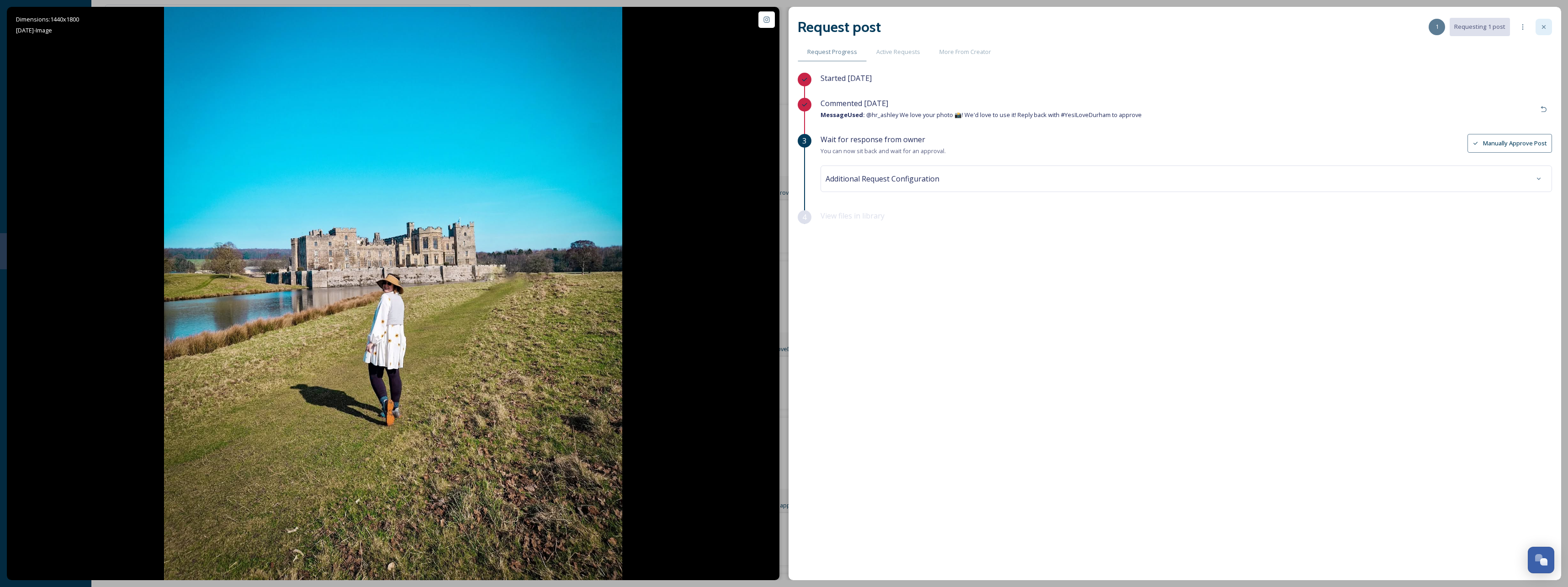
click at [691, 25] on div at bounding box center [1543, 26] width 16 height 16
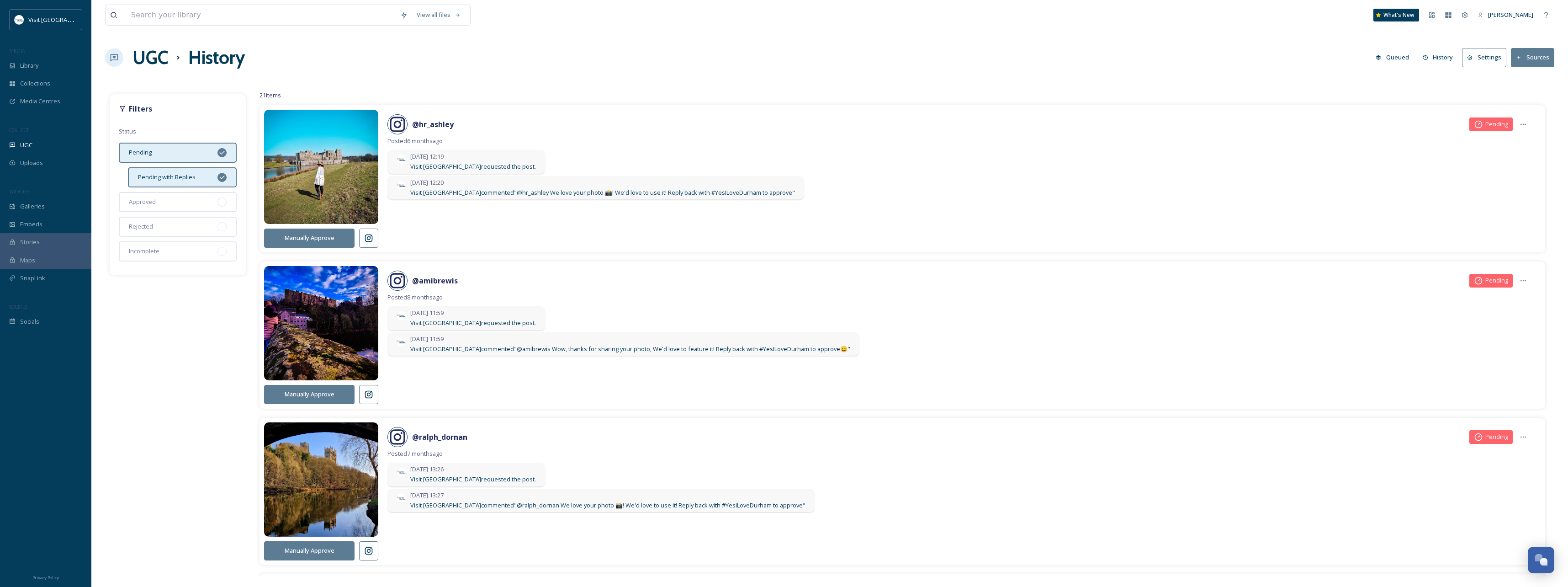
click at [219, 152] on div at bounding box center [222, 152] width 9 height 9
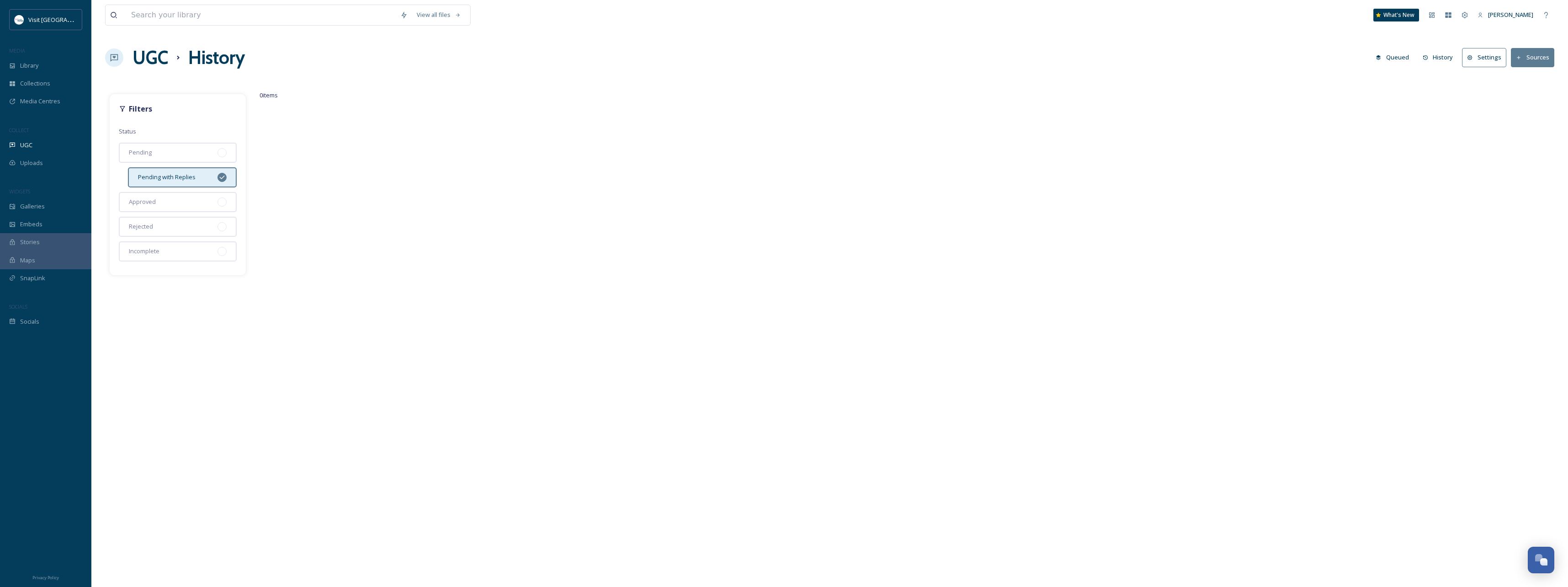
click at [222, 178] on icon at bounding box center [222, 176] width 5 height 4
click at [224, 156] on div at bounding box center [222, 152] width 9 height 9
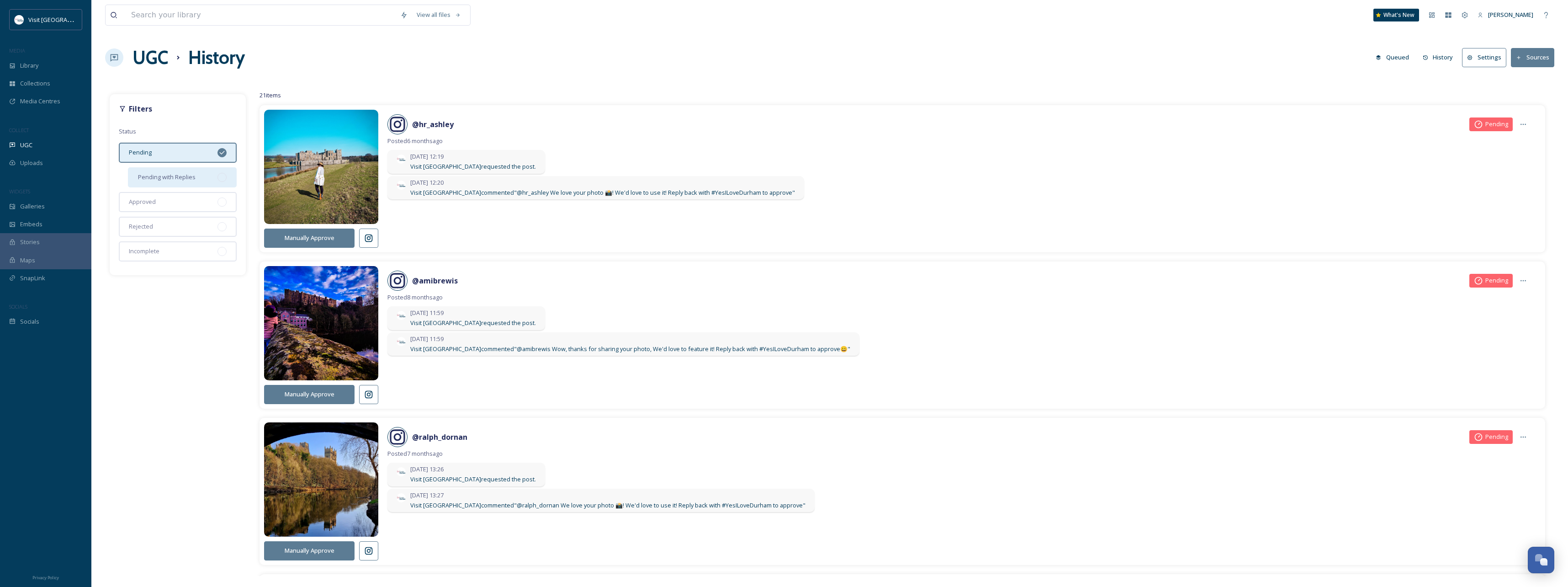
scroll to position [92, 0]
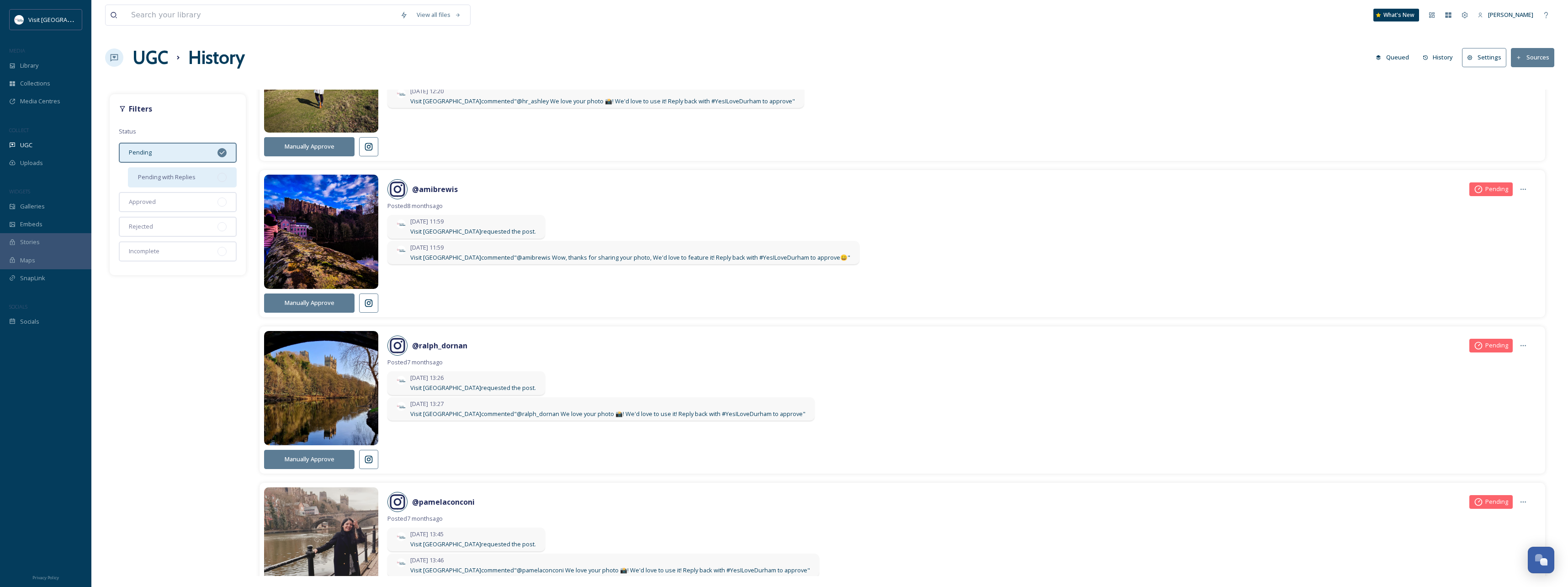
click at [369, 308] on button at bounding box center [369, 303] width 19 height 19
click at [367, 323] on icon at bounding box center [369, 459] width 8 height 8
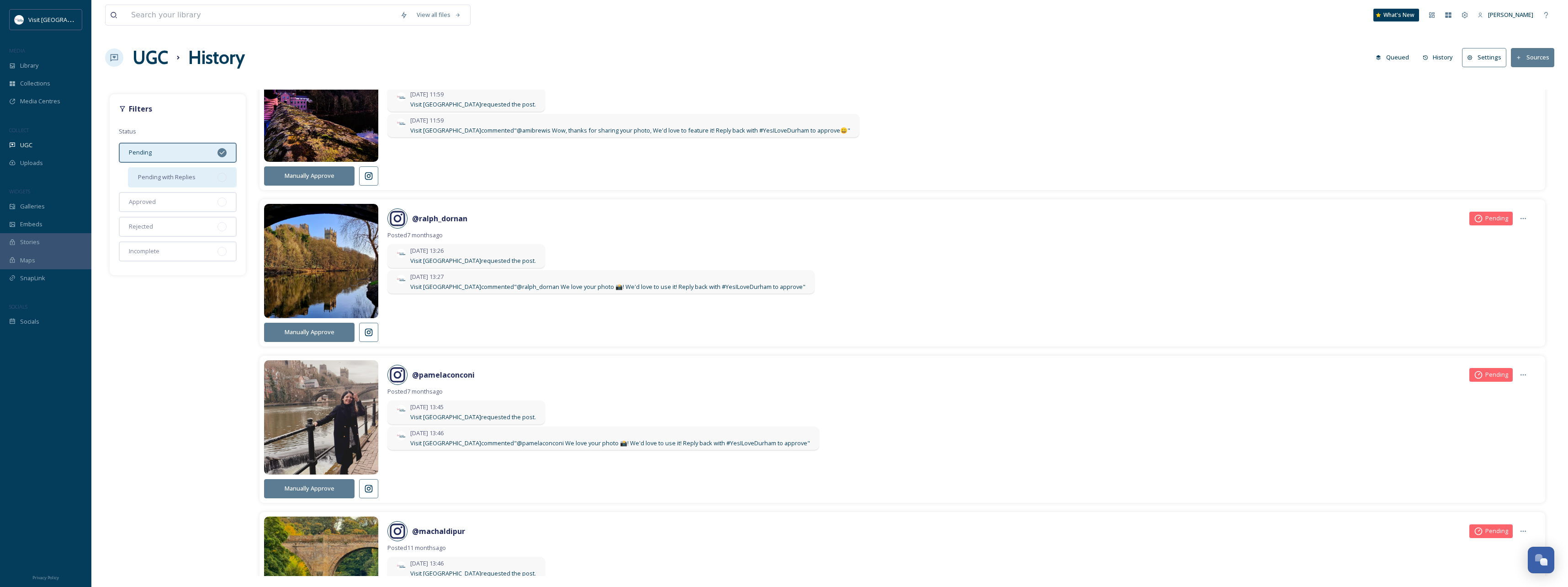
scroll to position [274, 0]
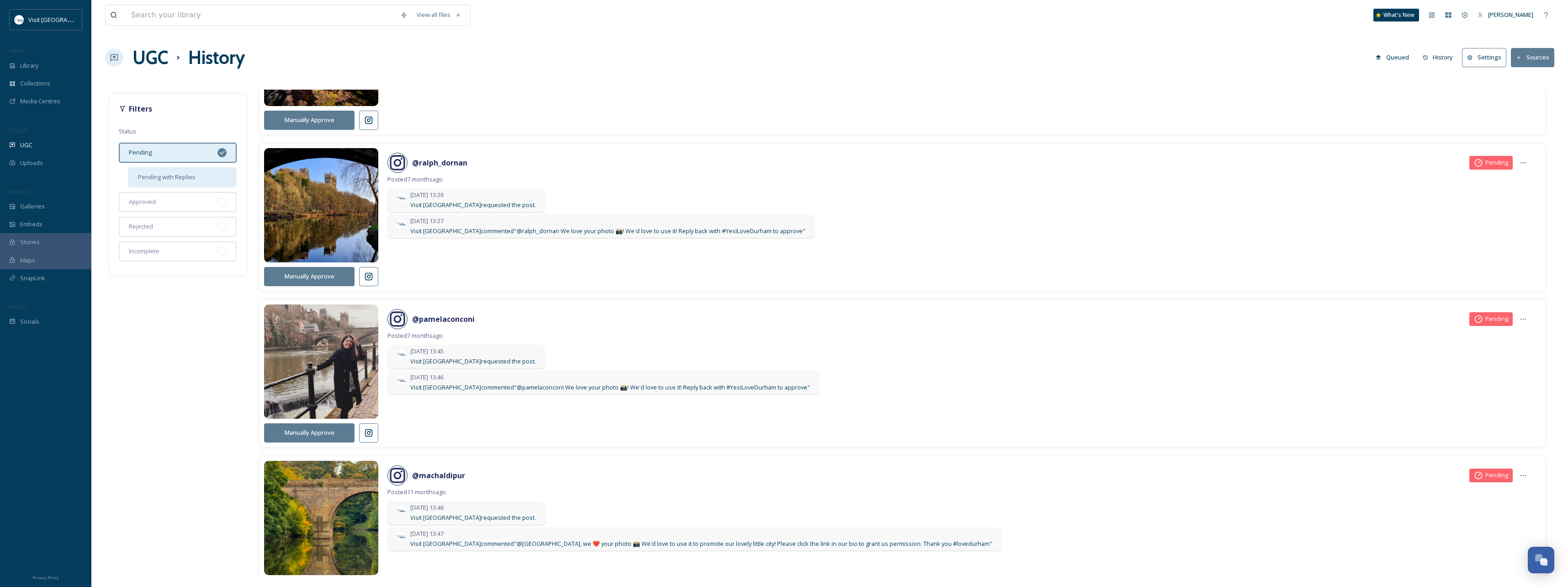
click at [369, 323] on icon at bounding box center [369, 433] width 9 height 9
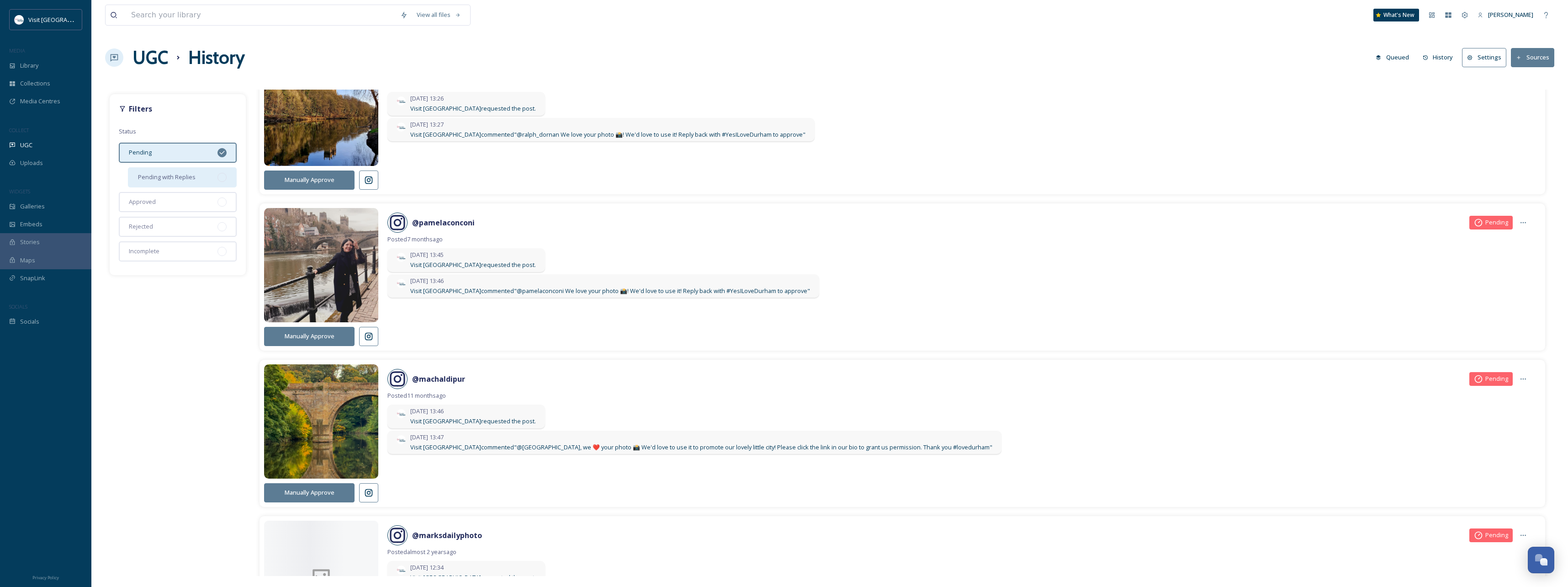
scroll to position [457, 0]
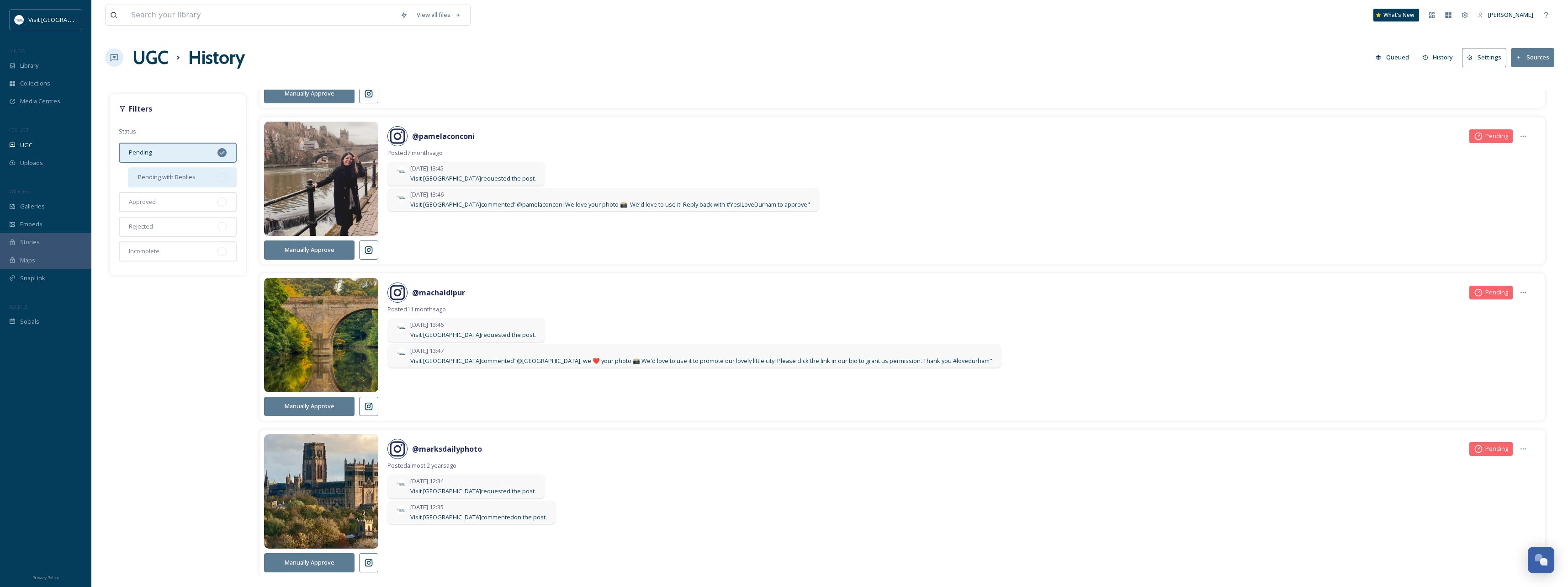
click at [367, 323] on icon at bounding box center [369, 406] width 9 height 9
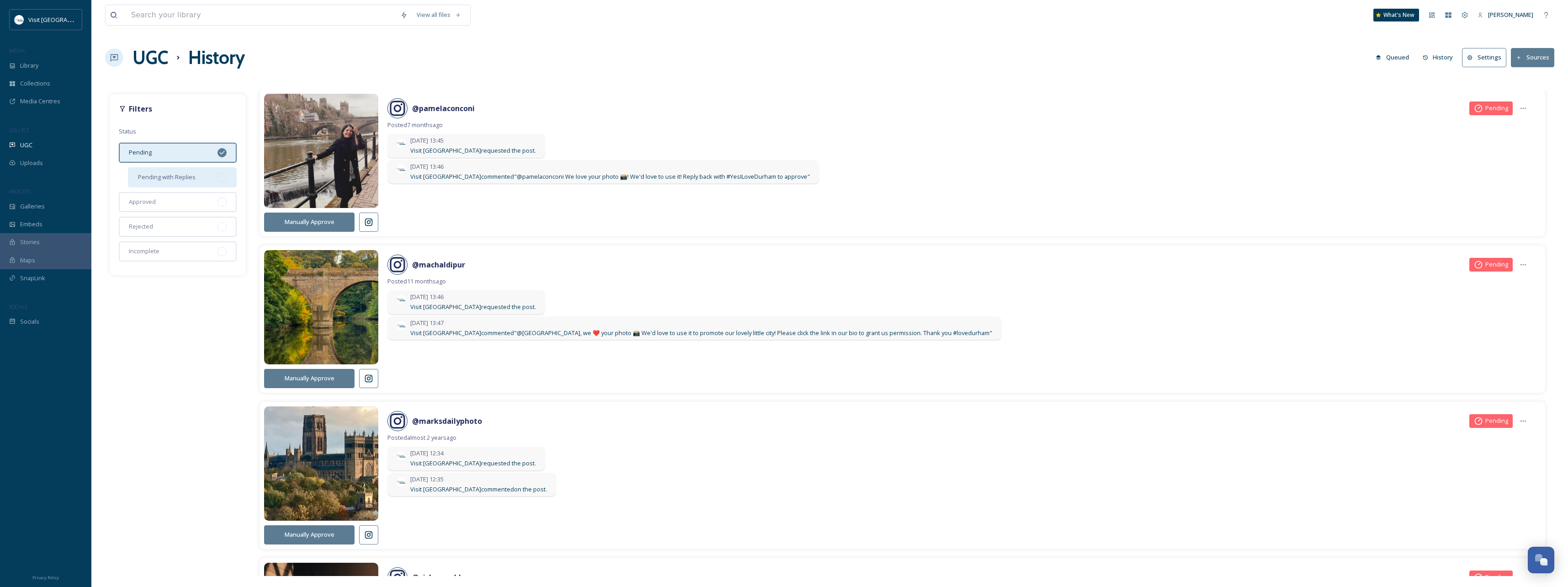
scroll to position [594, 0]
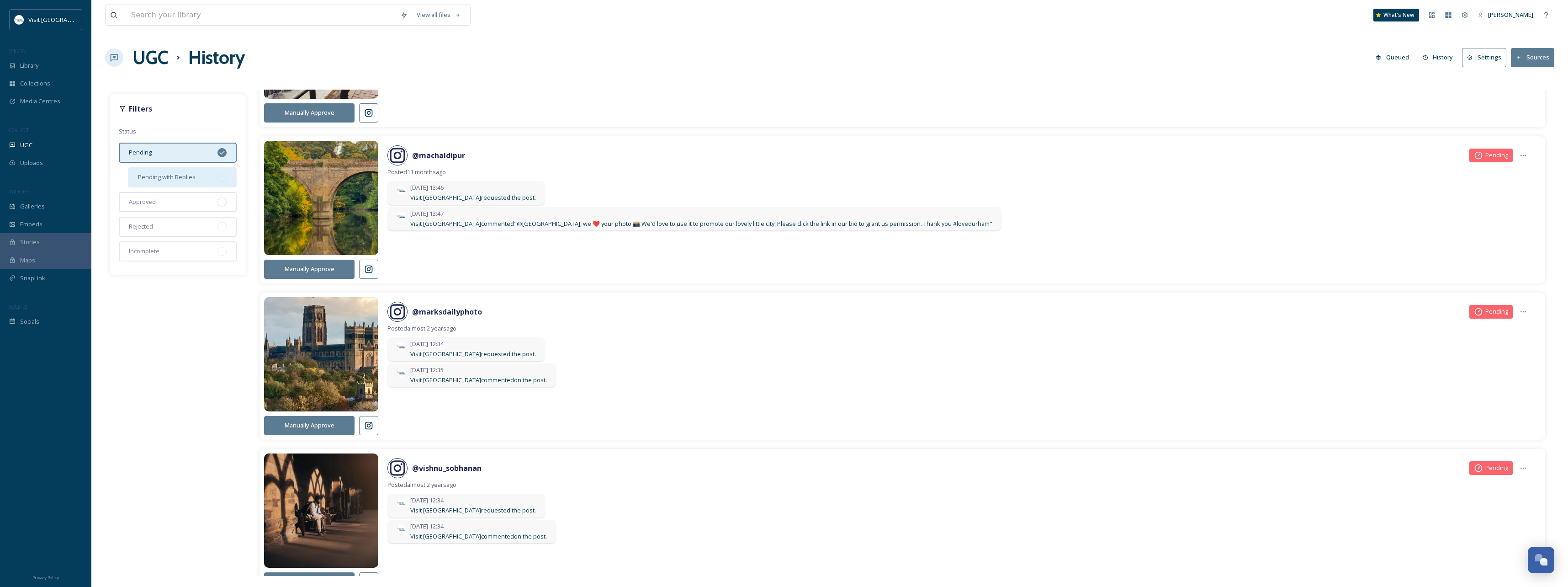
click at [369, 323] on button at bounding box center [369, 425] width 19 height 19
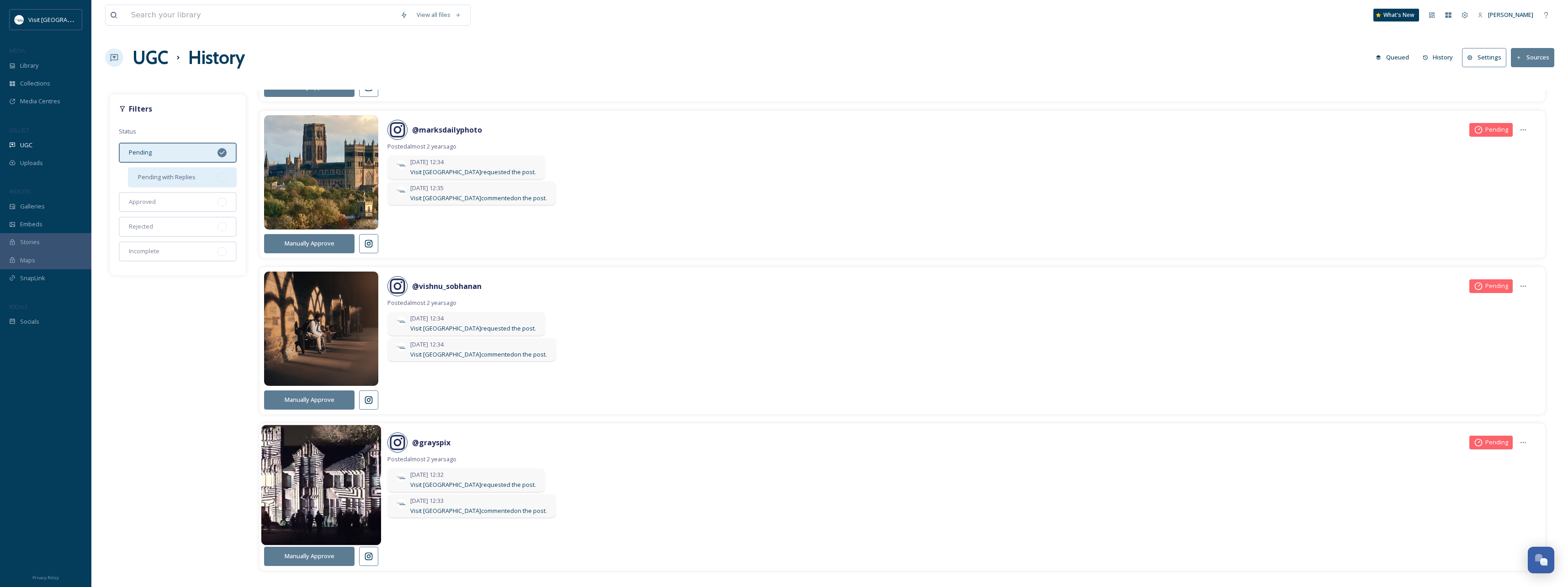
scroll to position [823, 0]
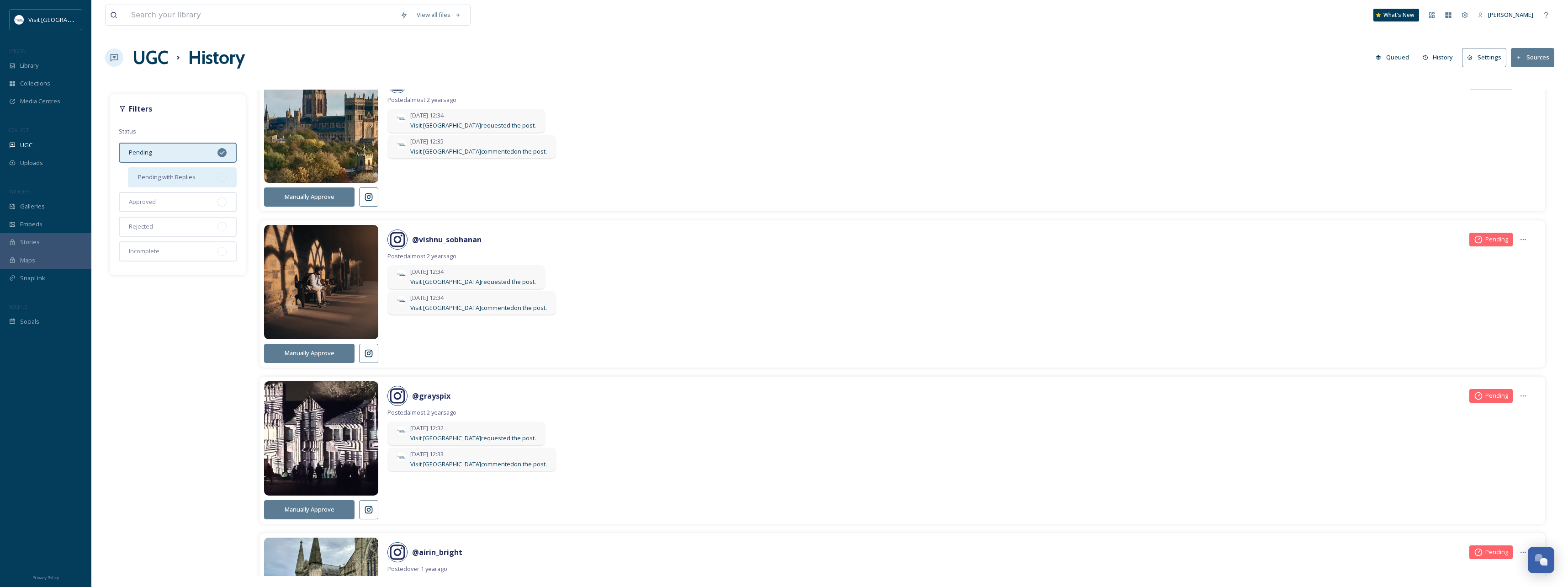
click at [367, 323] on icon at bounding box center [369, 353] width 9 height 9
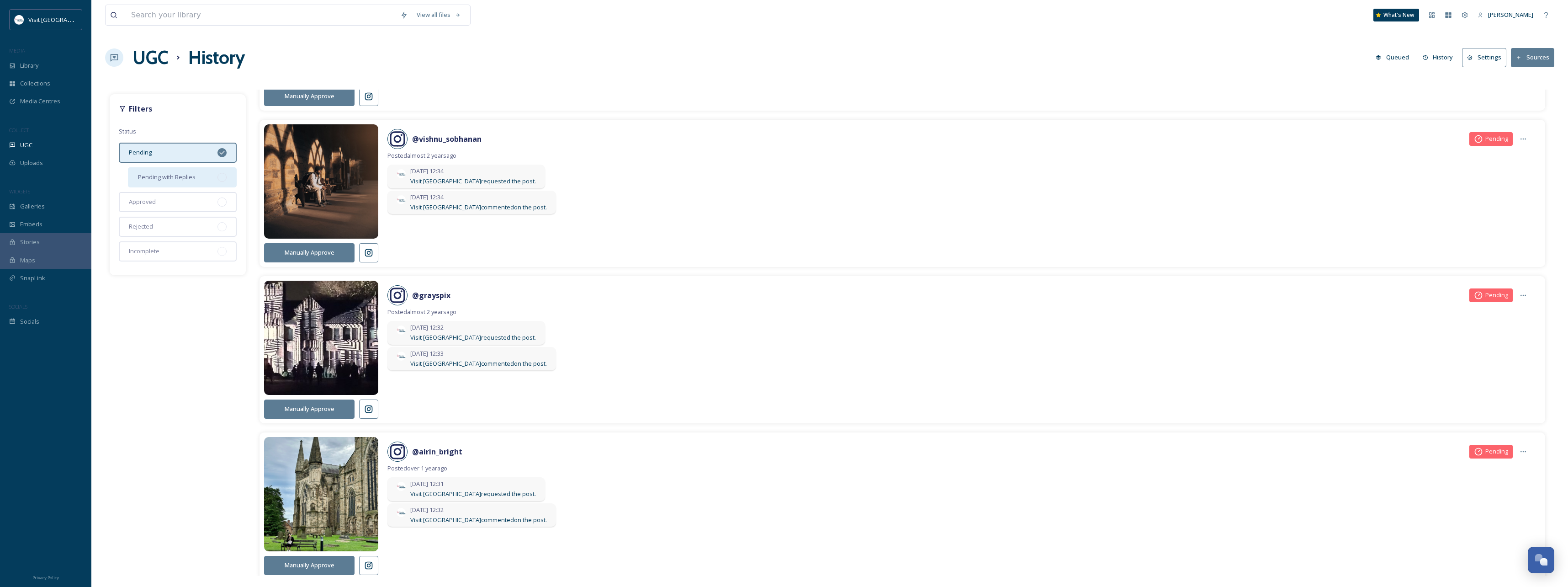
scroll to position [1006, 0]
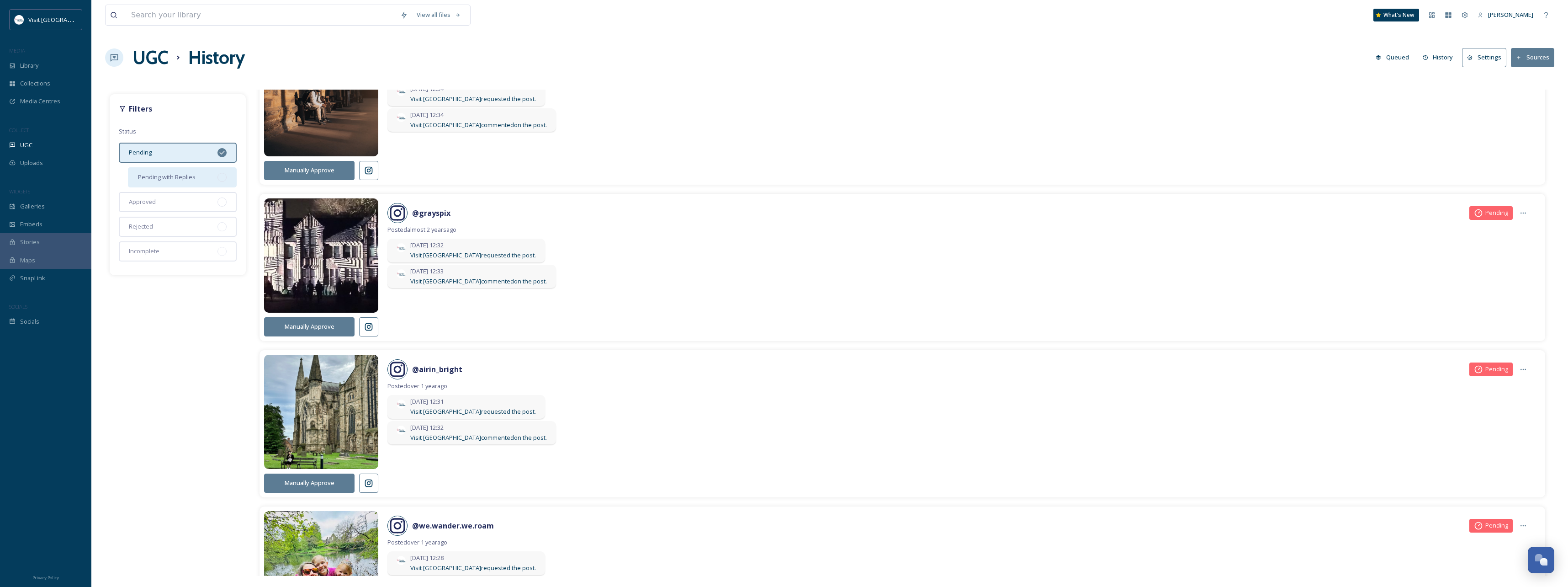
click at [368, 323] on icon at bounding box center [369, 327] width 9 height 9
click at [182, 204] on div "Approved" at bounding box center [178, 202] width 118 height 20
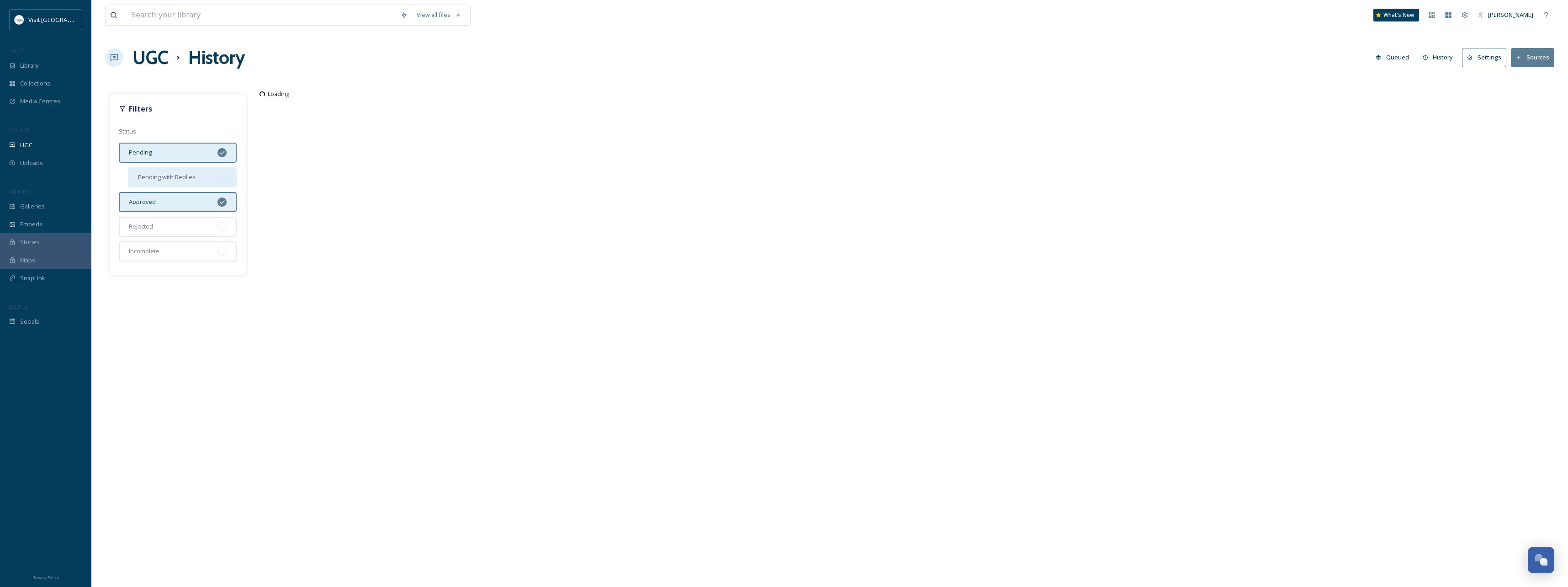
click at [198, 152] on div "Pending" at bounding box center [178, 153] width 118 height 20
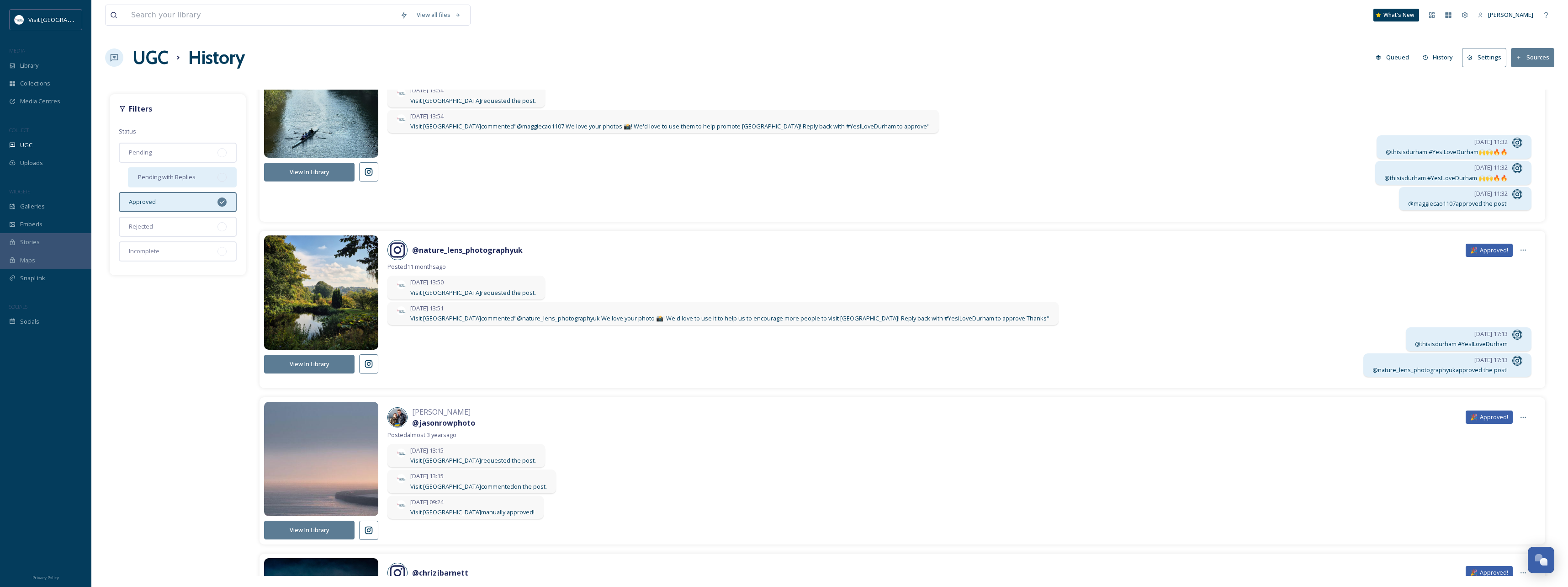
scroll to position [1090, 0]
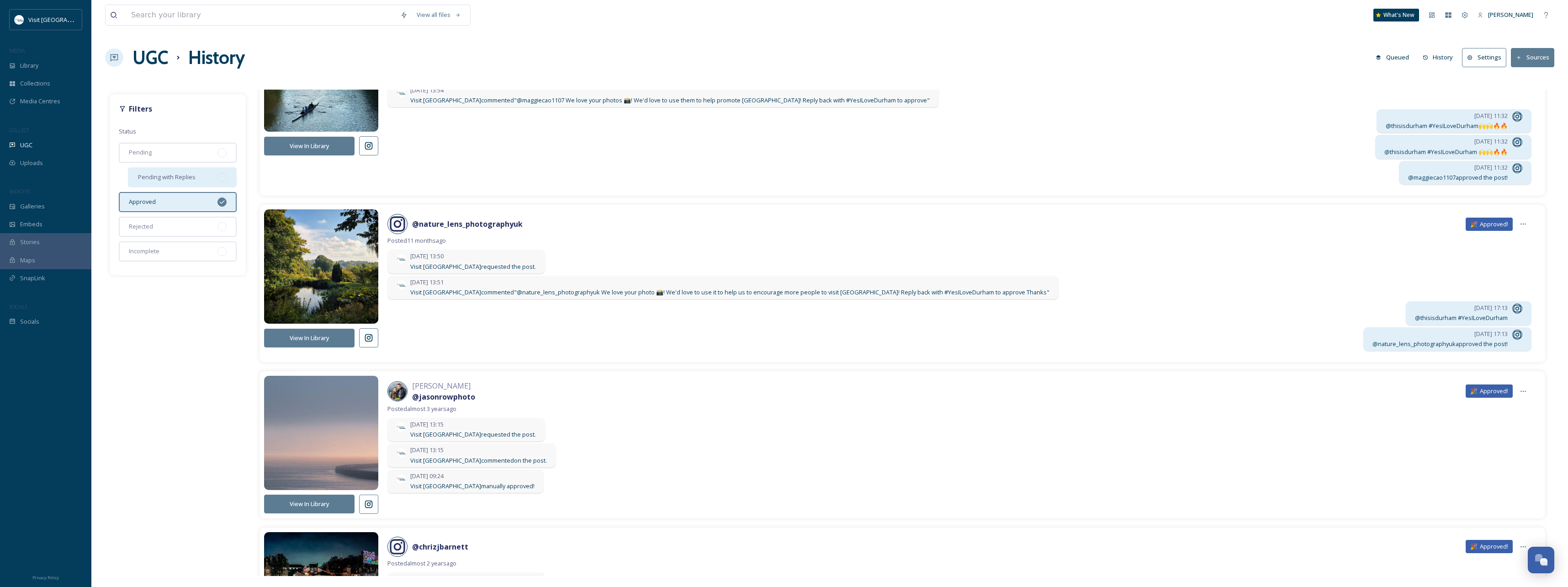
click at [367, 323] on icon at bounding box center [369, 504] width 8 height 8
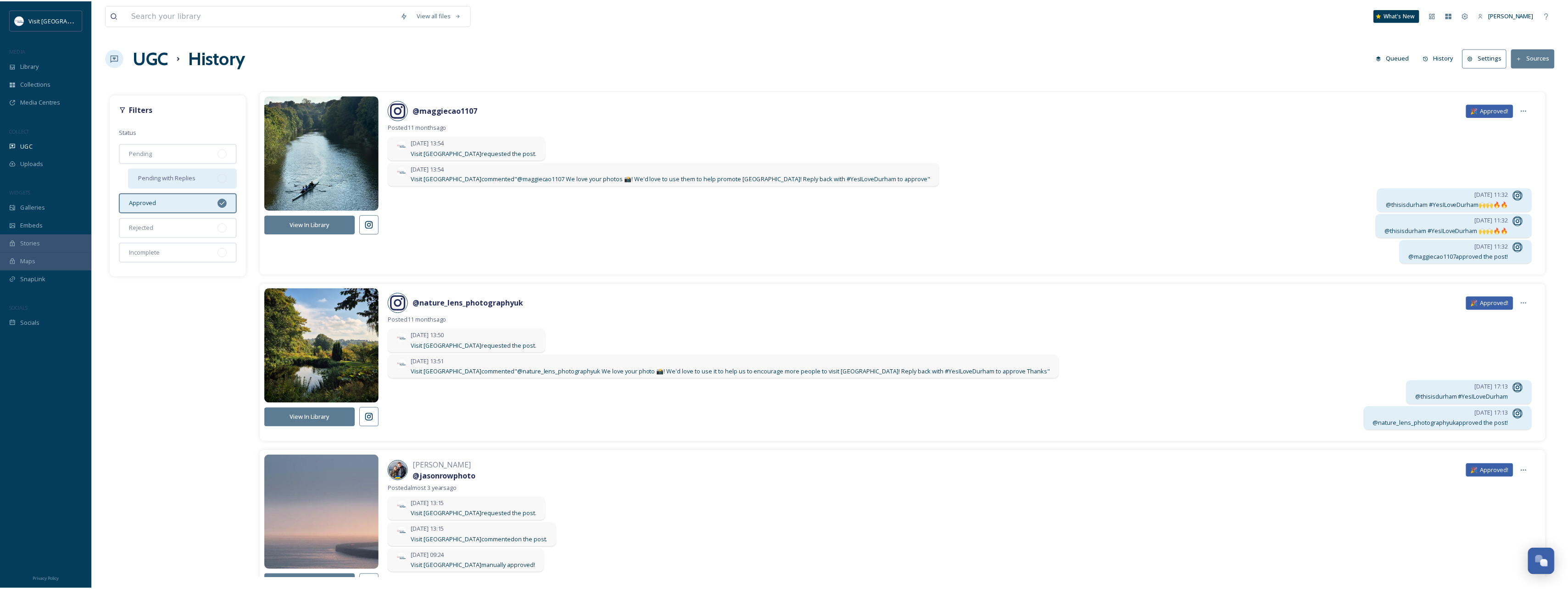
scroll to position [910, 0]
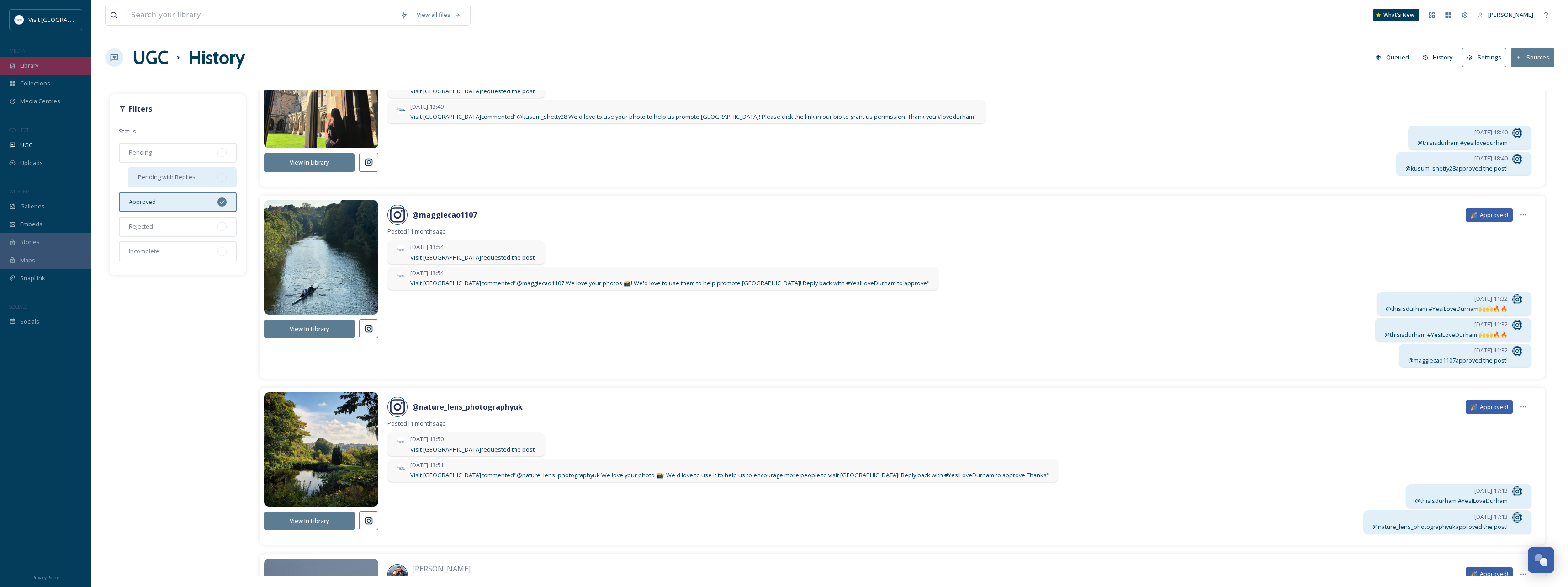
click at [55, 71] on div "Library" at bounding box center [45, 65] width 92 height 18
